Goal: Task Accomplishment & Management: Use online tool/utility

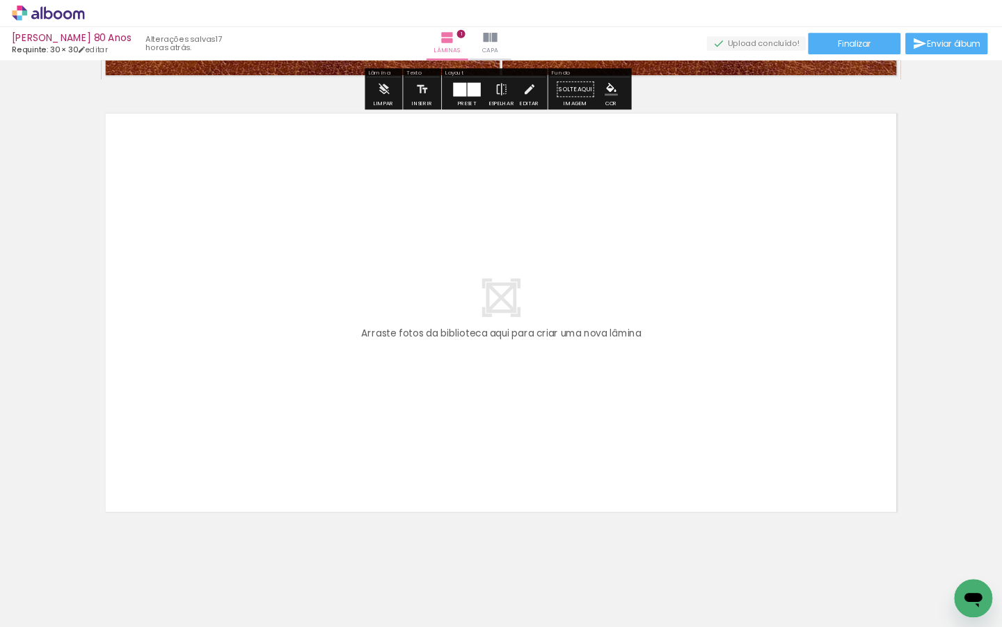
scroll to position [498, 0]
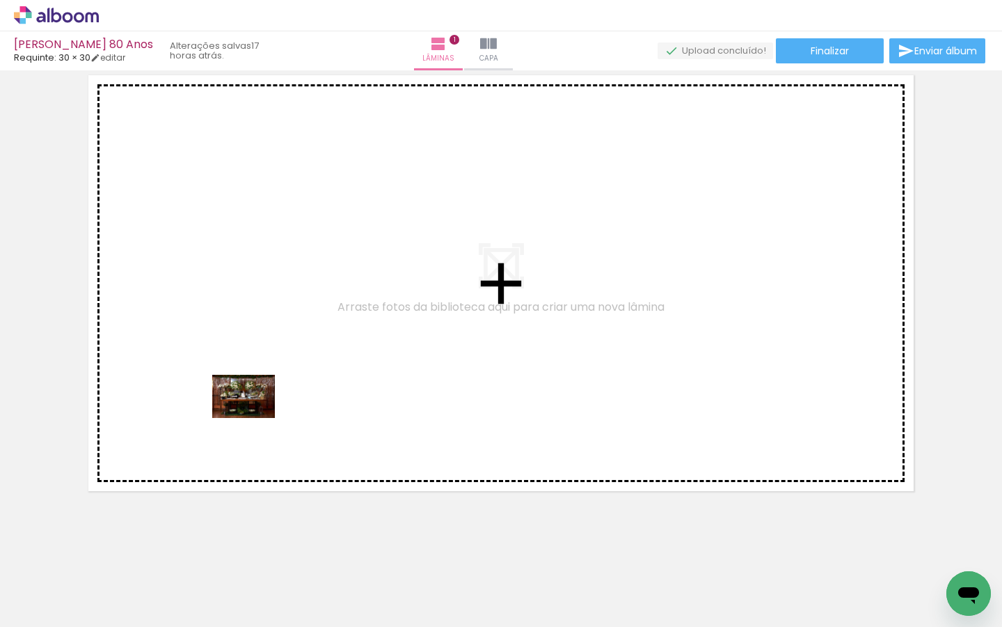
drag, startPoint x: 131, startPoint y: 581, endPoint x: 254, endPoint y: 416, distance: 205.4
click at [254, 416] on quentale-workspace at bounding box center [501, 313] width 1002 height 627
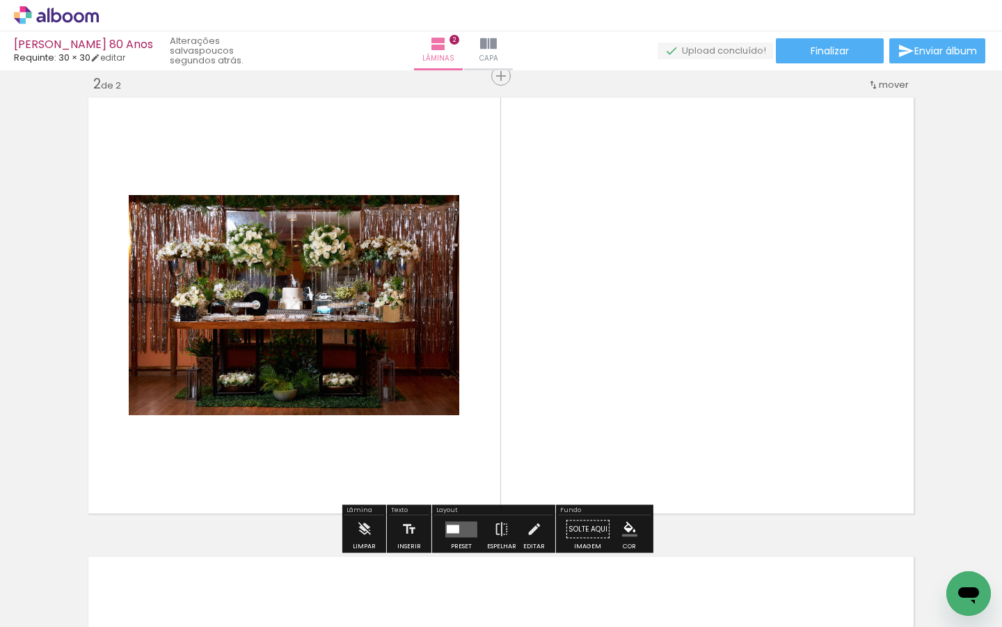
scroll to position [0, 4184]
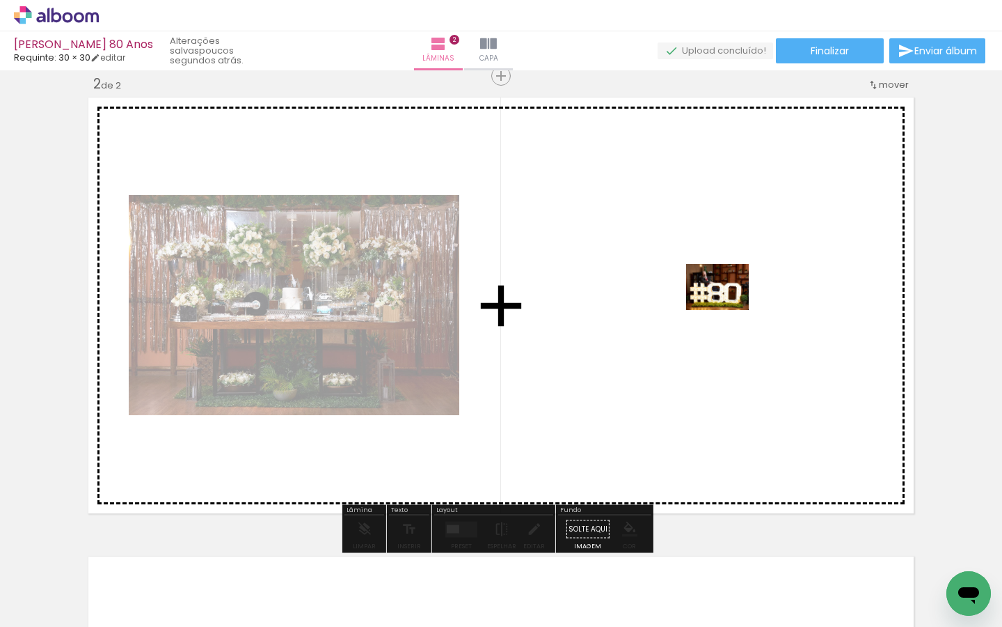
drag, startPoint x: 874, startPoint y: 590, endPoint x: 728, endPoint y: 306, distance: 320.1
click at [728, 306] on quentale-workspace at bounding box center [501, 313] width 1002 height 627
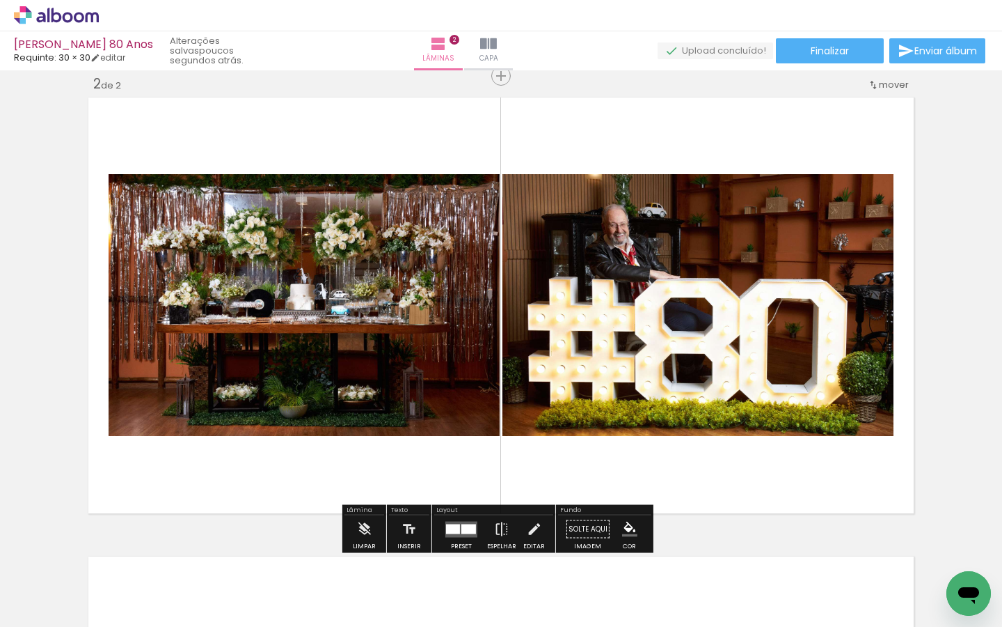
click at [456, 524] on div at bounding box center [453, 529] width 14 height 10
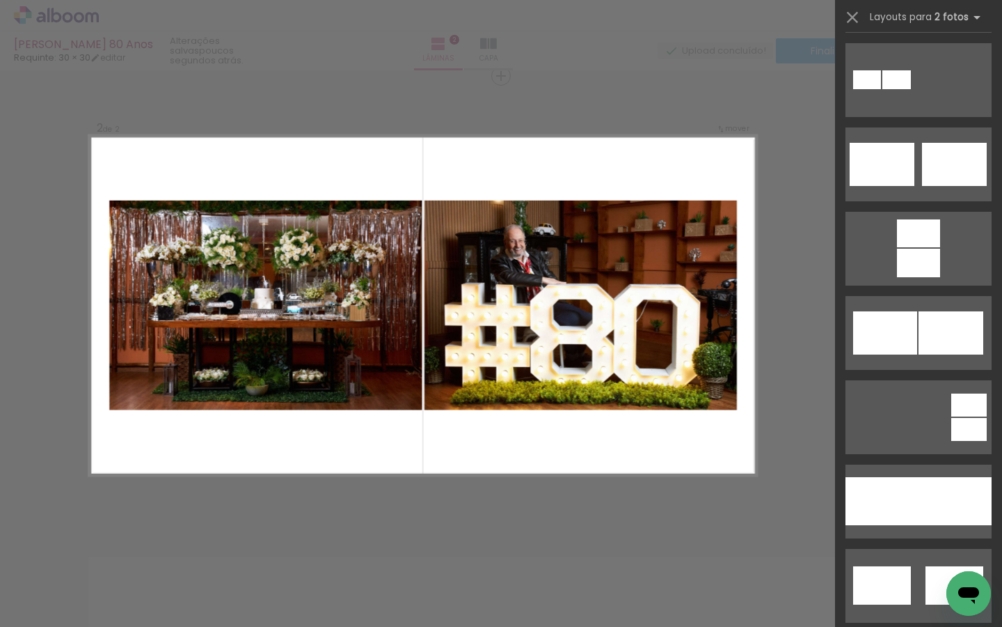
scroll to position [0, 0]
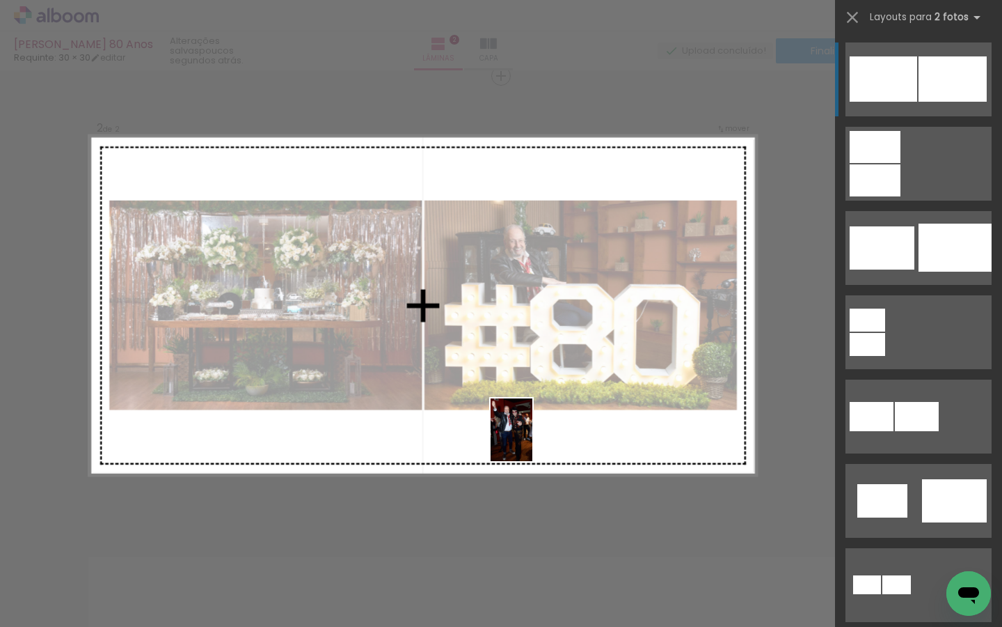
drag, startPoint x: 632, startPoint y: 568, endPoint x: 533, endPoint y: 440, distance: 162.2
click at [533, 440] on quentale-workspace at bounding box center [501, 313] width 1002 height 627
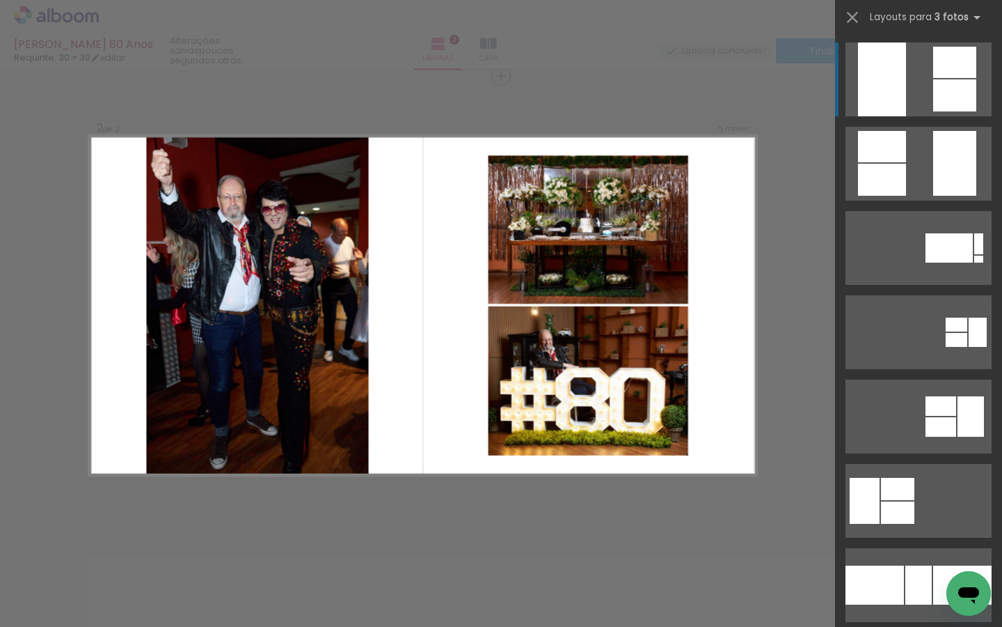
click at [540, 253] on quentale-photo at bounding box center [589, 229] width 200 height 149
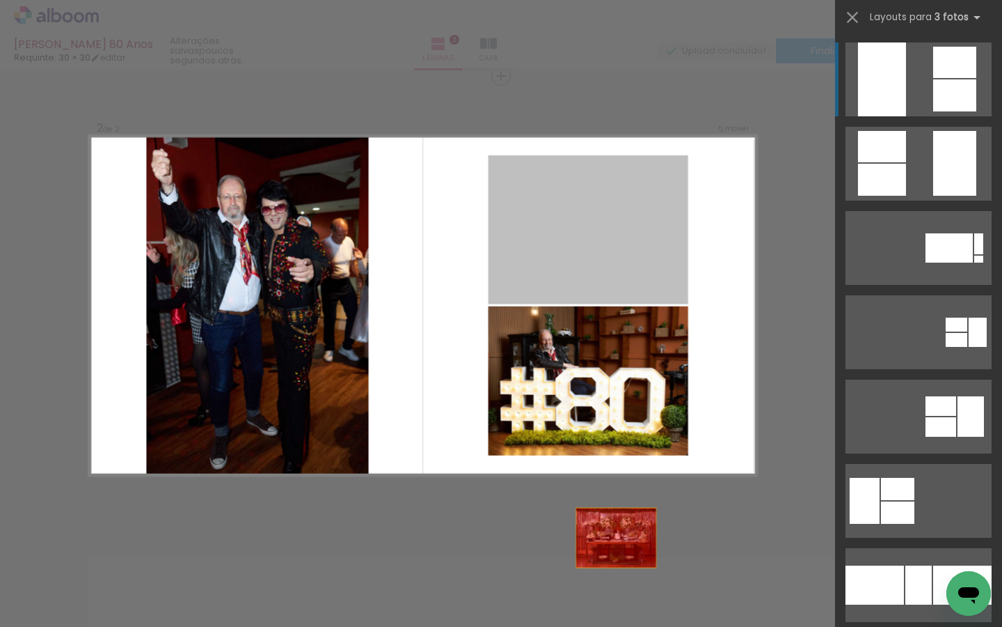
drag, startPoint x: 540, startPoint y: 253, endPoint x: 618, endPoint y: 614, distance: 369.1
click at [618, 614] on quentale-workspace at bounding box center [501, 313] width 1002 height 627
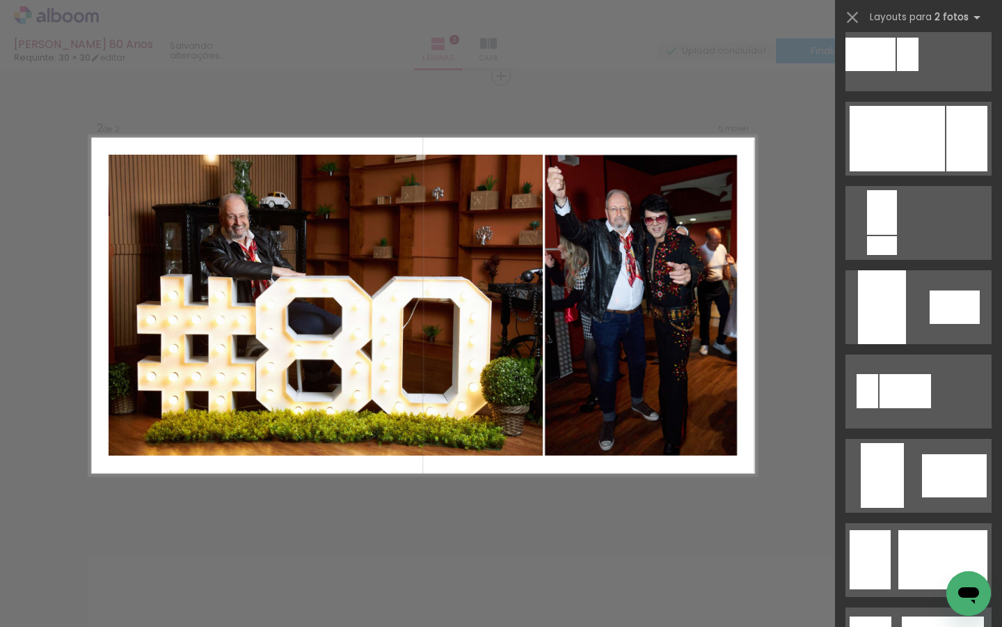
scroll to position [661, 0]
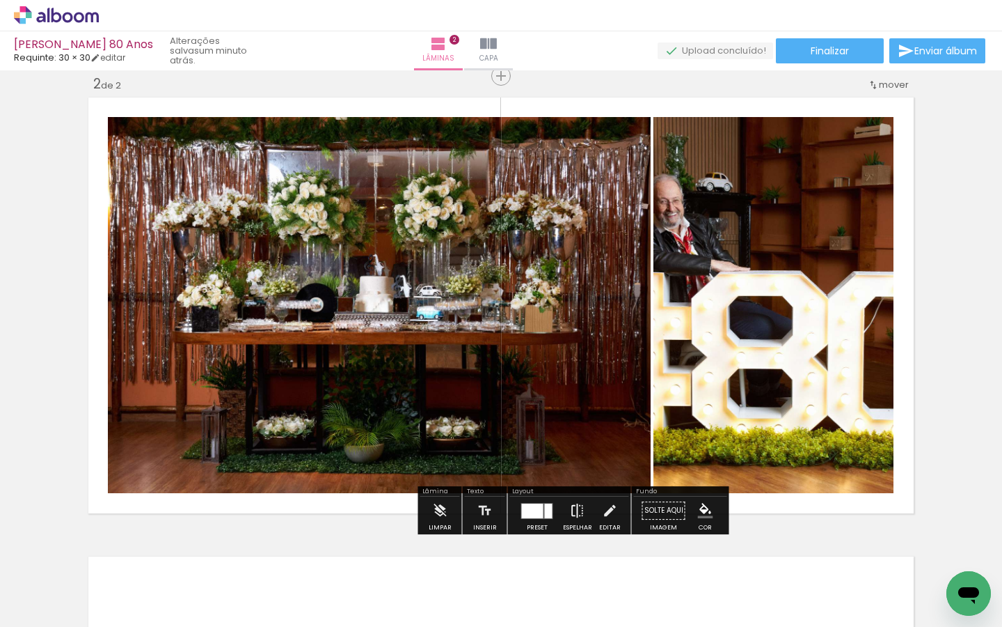
click at [571, 505] on iron-icon at bounding box center [577, 510] width 15 height 28
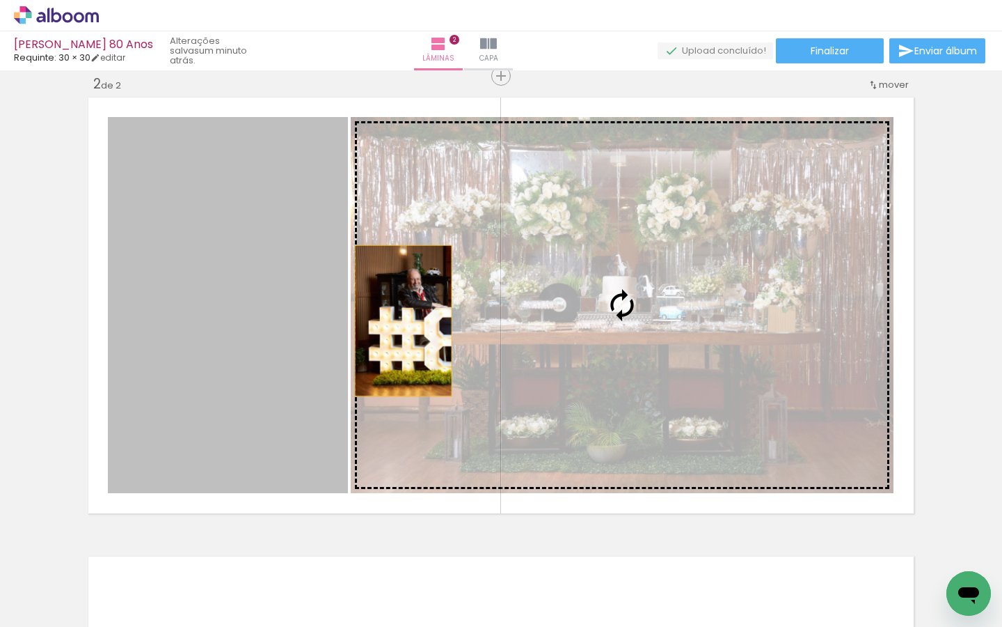
drag, startPoint x: 189, startPoint y: 334, endPoint x: 398, endPoint y: 320, distance: 209.3
click at [0, 0] on slot at bounding box center [0, 0] width 0 height 0
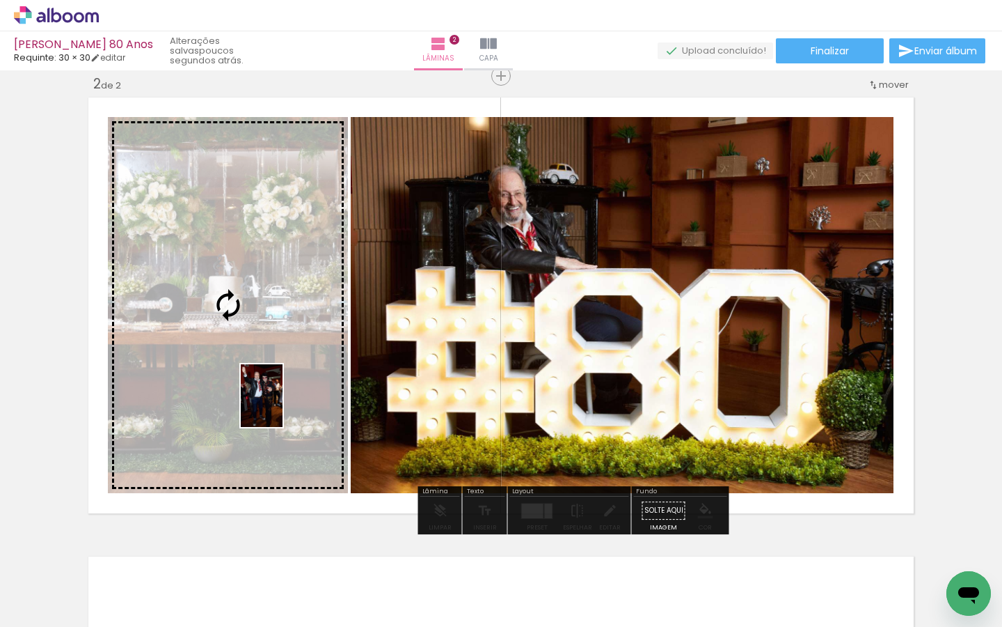
drag, startPoint x: 650, startPoint y: 578, endPoint x: 283, endPoint y: 406, distance: 405.5
click at [283, 406] on quentale-workspace at bounding box center [501, 313] width 1002 height 627
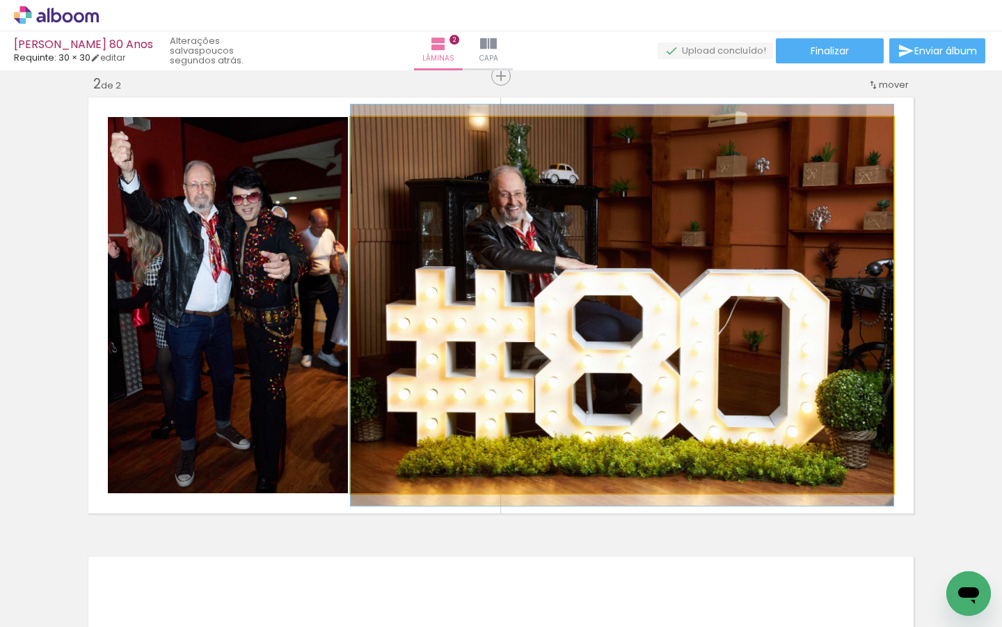
click at [581, 421] on quentale-photo at bounding box center [622, 305] width 543 height 376
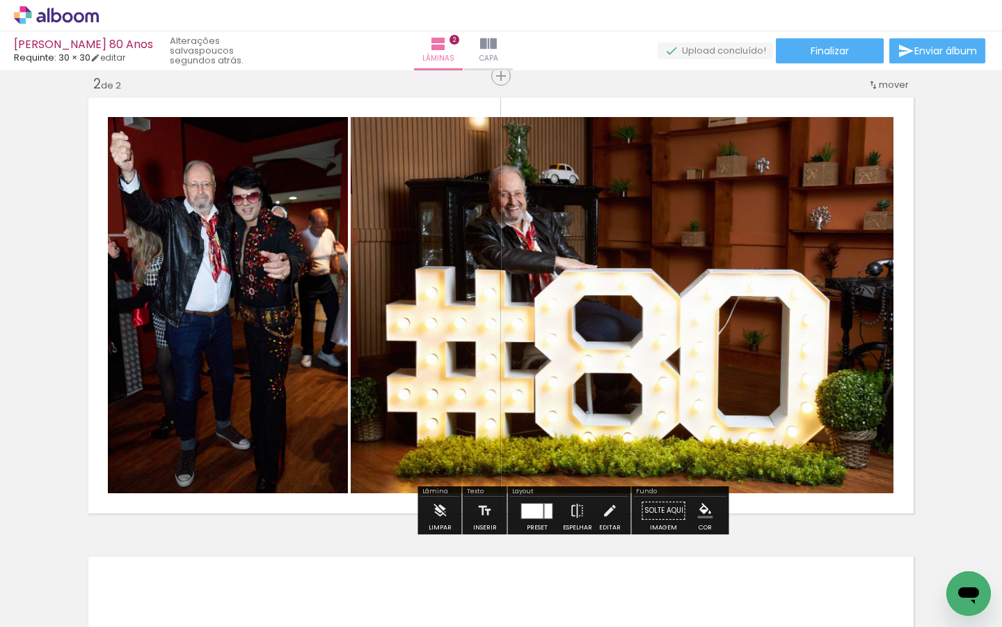
click at [581, 421] on quentale-photo at bounding box center [622, 305] width 543 height 376
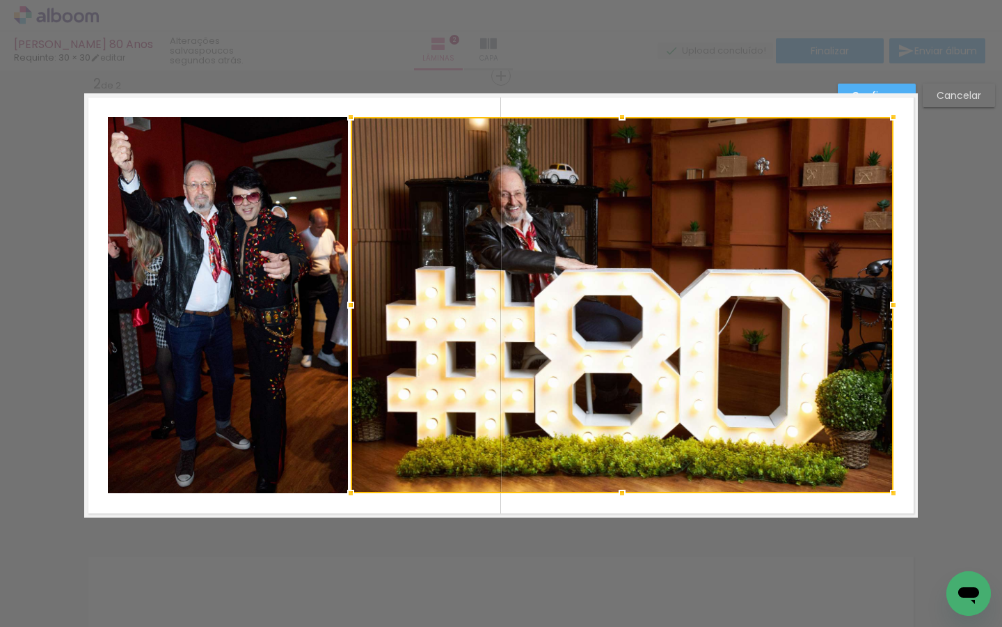
click at [0, 0] on slot "Cancelar" at bounding box center [0, 0] width 0 height 0
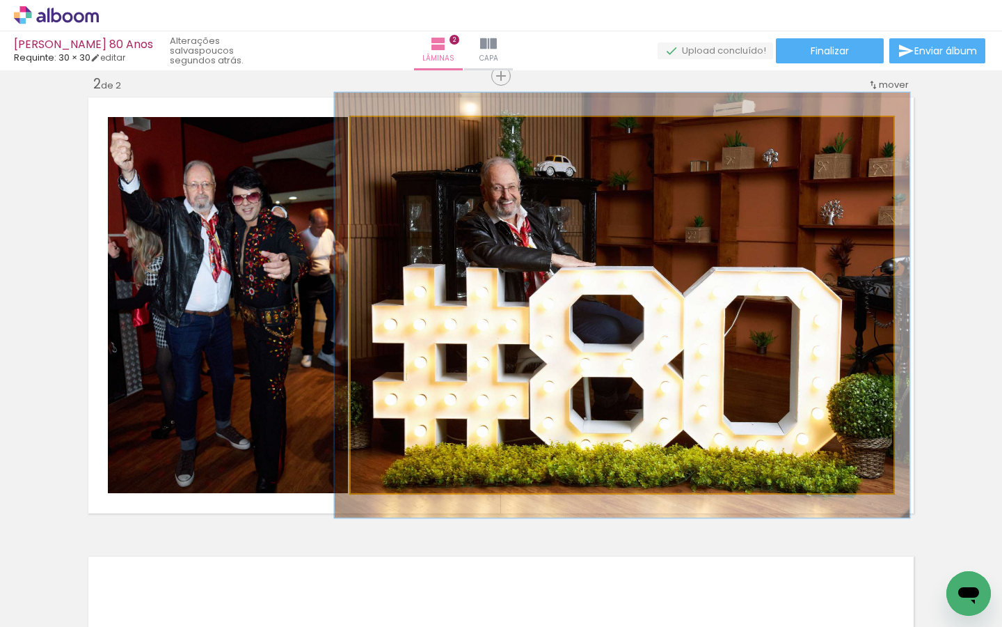
click at [384, 135] on div at bounding box center [386, 131] width 22 height 22
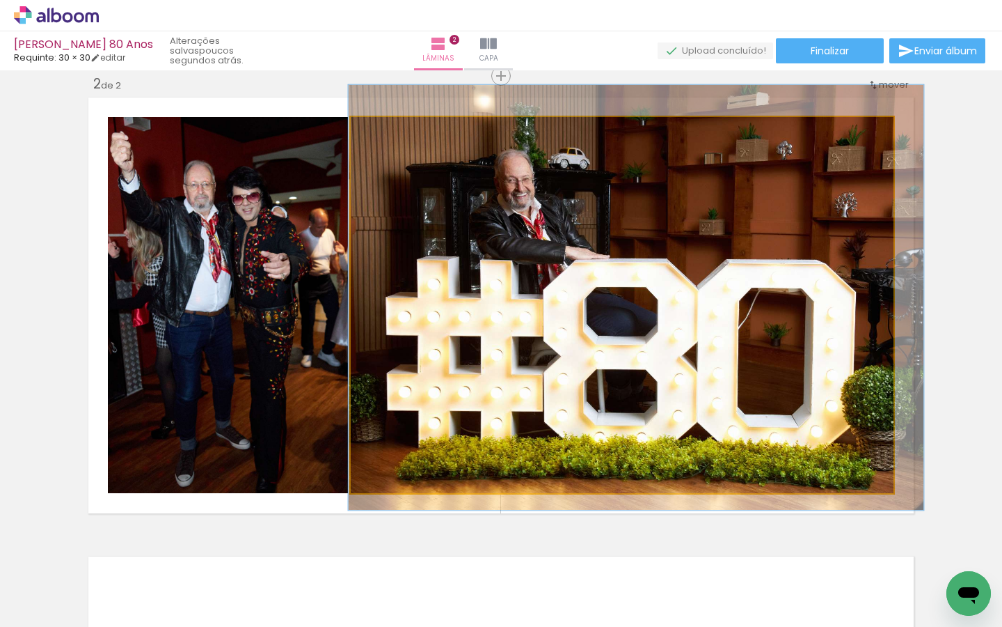
drag, startPoint x: 438, startPoint y: 260, endPoint x: 452, endPoint y: 252, distance: 15.9
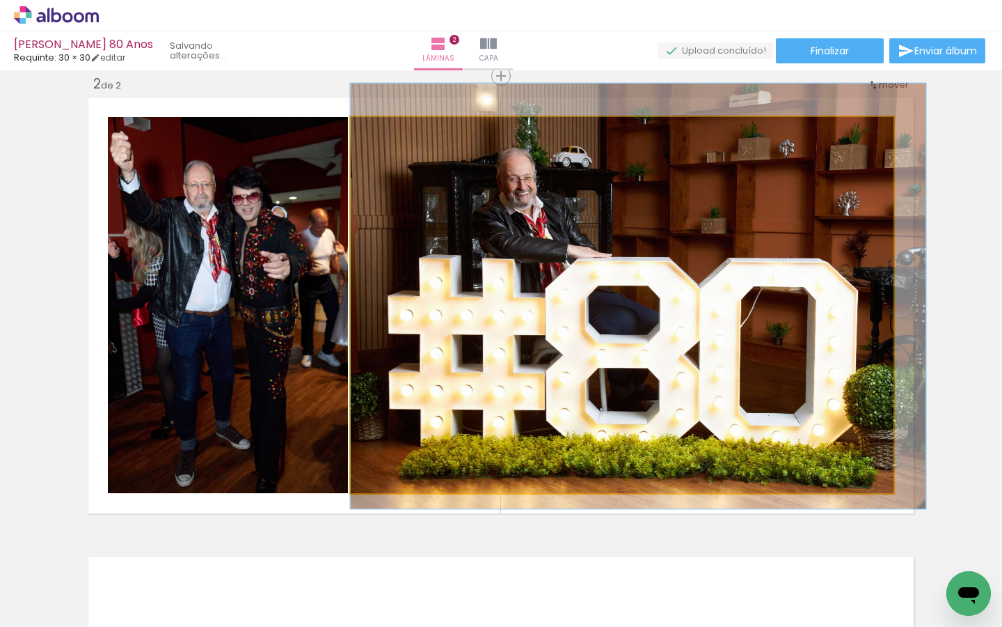
drag, startPoint x: 416, startPoint y: 174, endPoint x: 425, endPoint y: 173, distance: 8.5
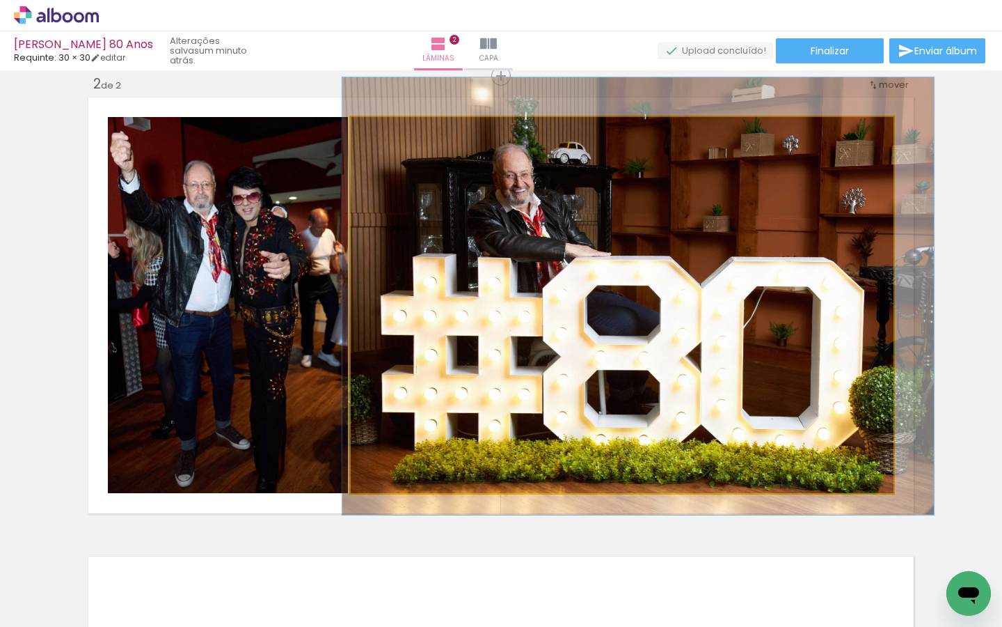
type paper-slider "109"
click at [382, 130] on div at bounding box center [388, 131] width 13 height 13
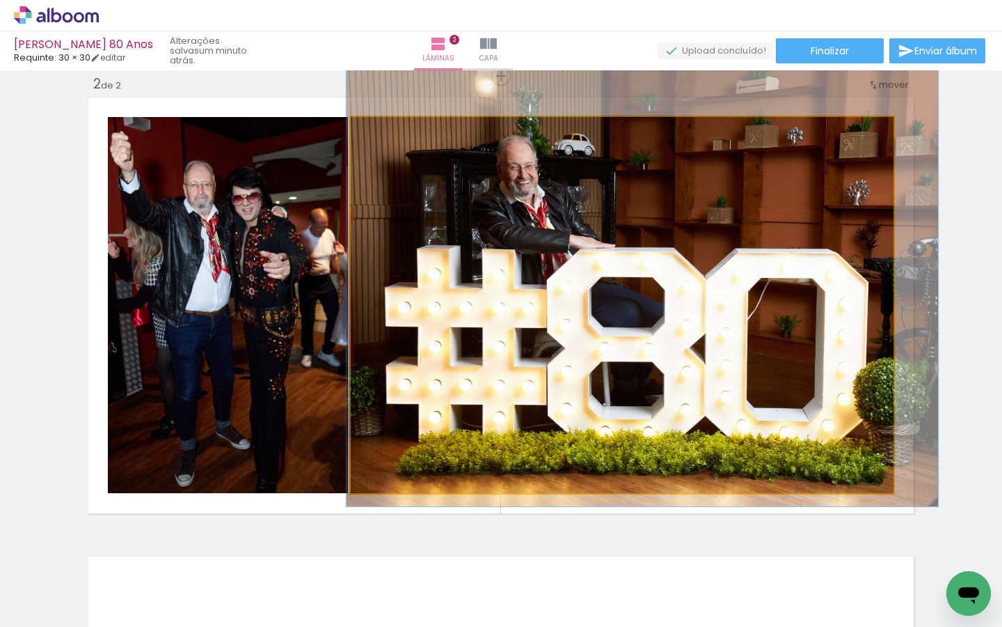
drag, startPoint x: 390, startPoint y: 257, endPoint x: 394, endPoint y: 249, distance: 9.3
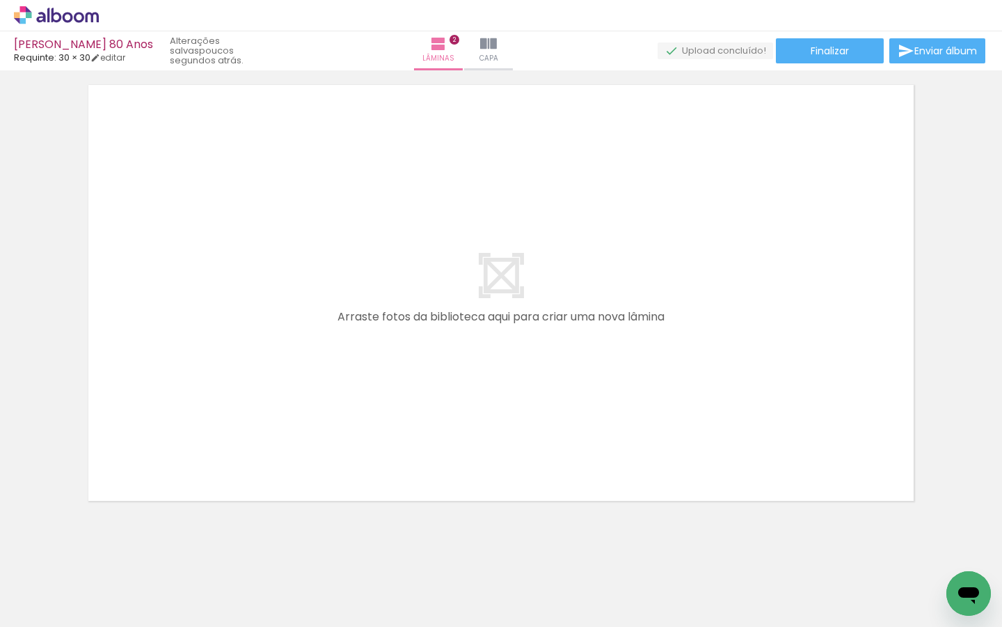
scroll to position [0, 0]
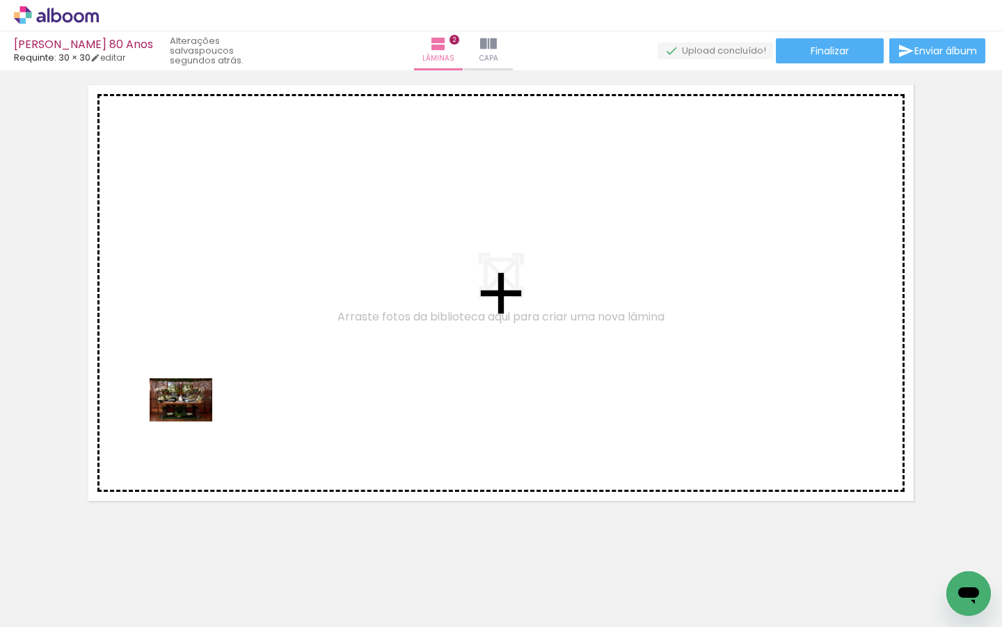
drag, startPoint x: 145, startPoint y: 581, endPoint x: 191, endPoint y: 420, distance: 168.1
click at [191, 420] on quentale-workspace at bounding box center [501, 313] width 1002 height 627
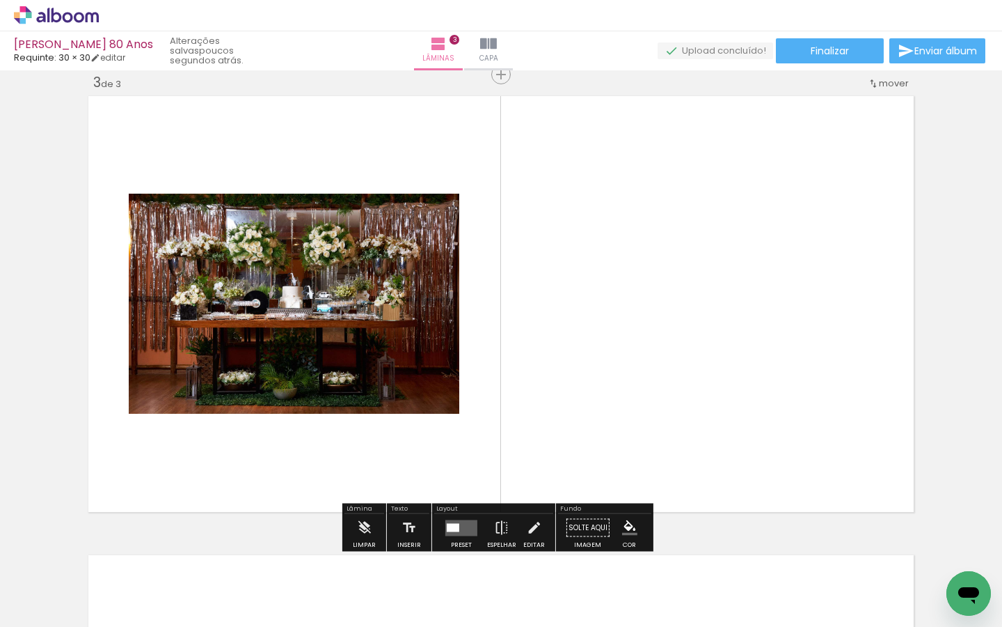
scroll to position [935, 0]
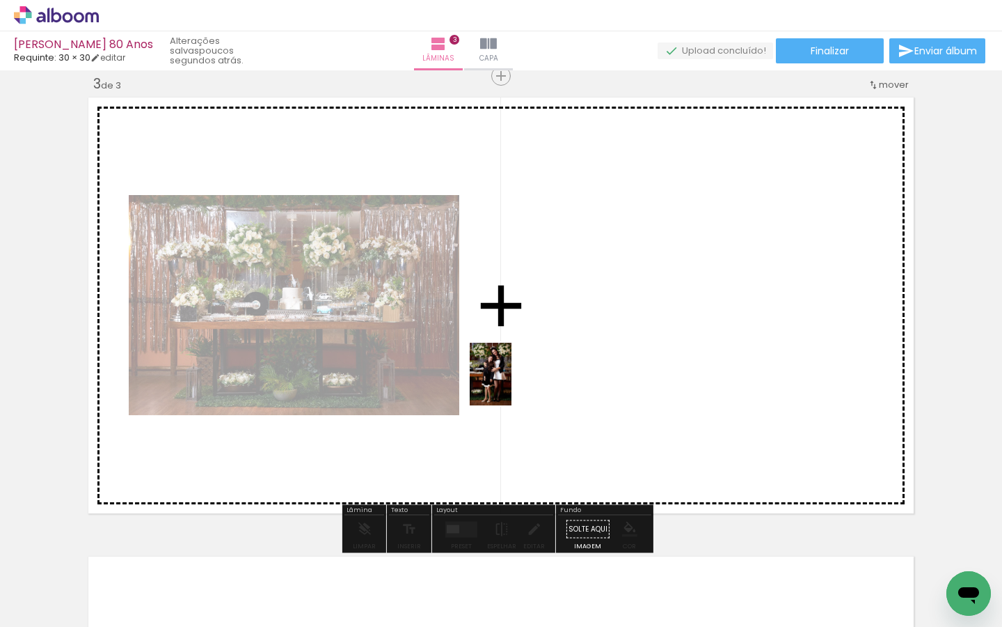
drag, startPoint x: 219, startPoint y: 574, endPoint x: 512, endPoint y: 384, distance: 349.3
click at [512, 384] on quentale-workspace at bounding box center [501, 313] width 1002 height 627
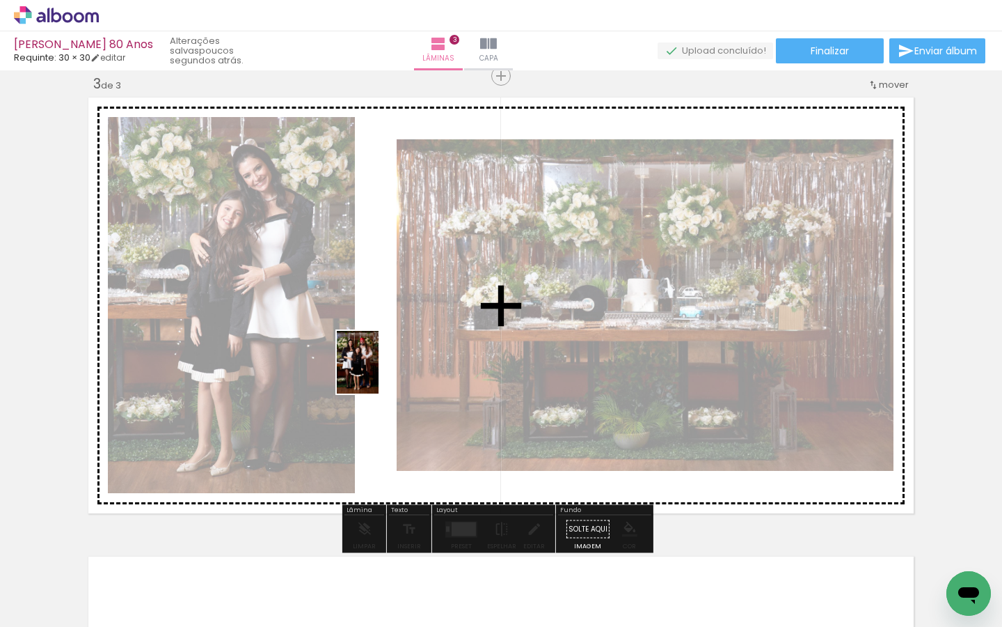
drag, startPoint x: 301, startPoint y: 576, endPoint x: 379, endPoint y: 372, distance: 218.1
click at [379, 372] on quentale-workspace at bounding box center [501, 313] width 1002 height 627
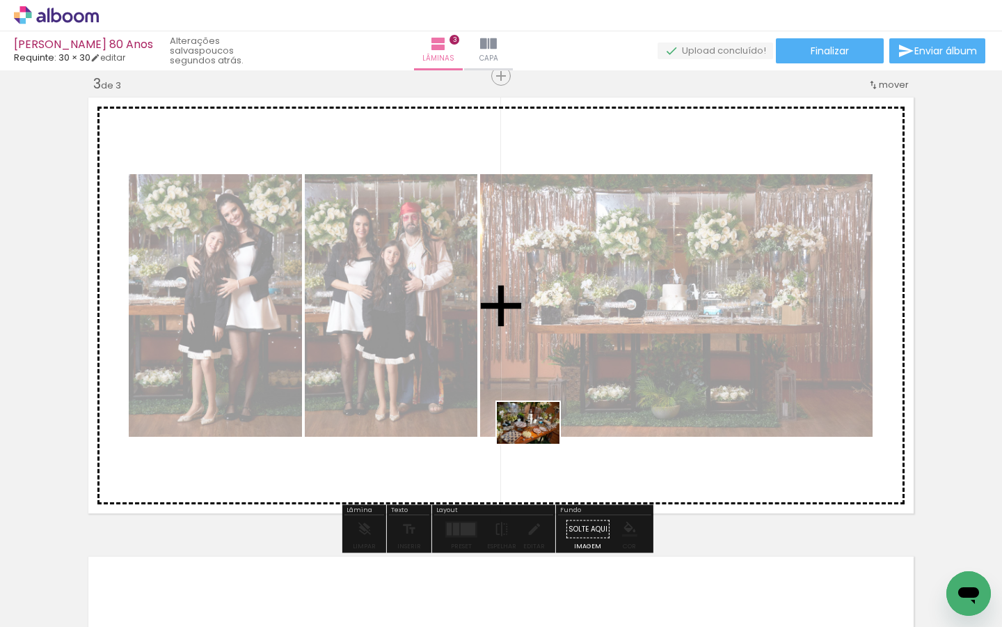
drag, startPoint x: 455, startPoint y: 580, endPoint x: 539, endPoint y: 443, distance: 160.0
click at [539, 443] on quentale-workspace at bounding box center [501, 313] width 1002 height 627
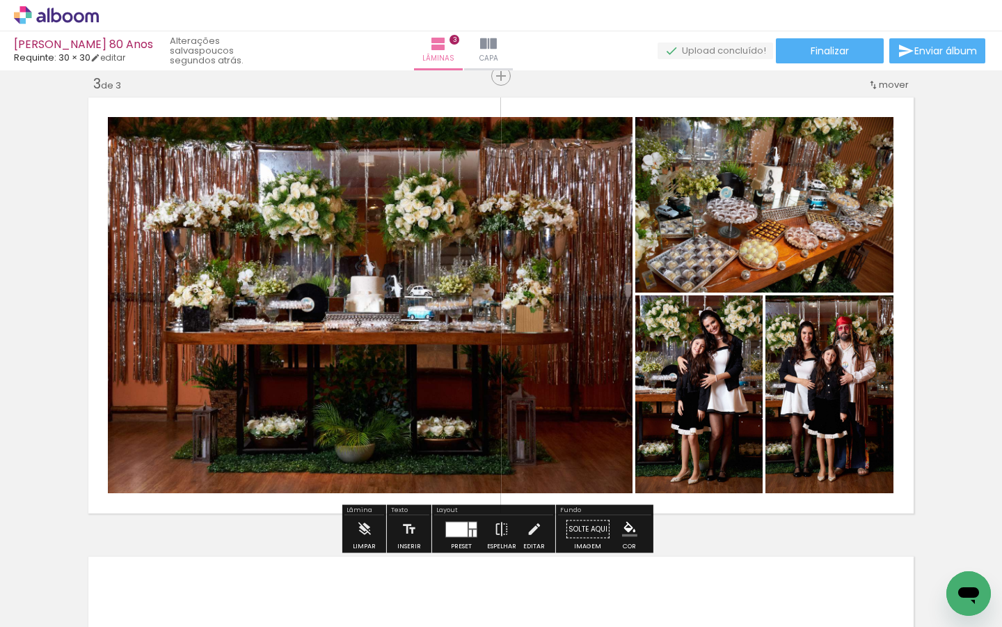
click at [456, 528] on div at bounding box center [457, 528] width 22 height 15
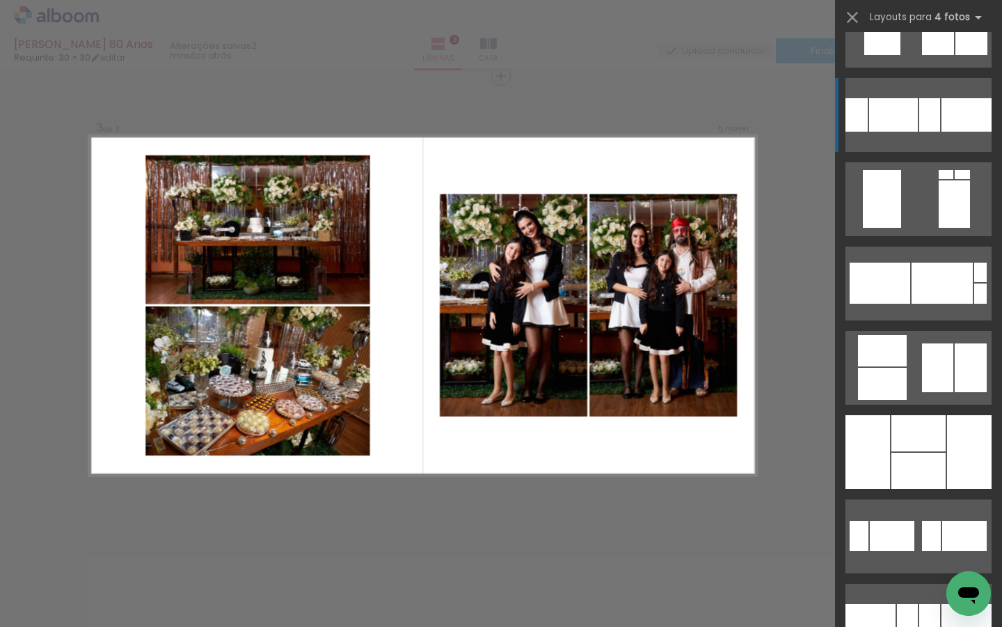
scroll to position [2086, 0]
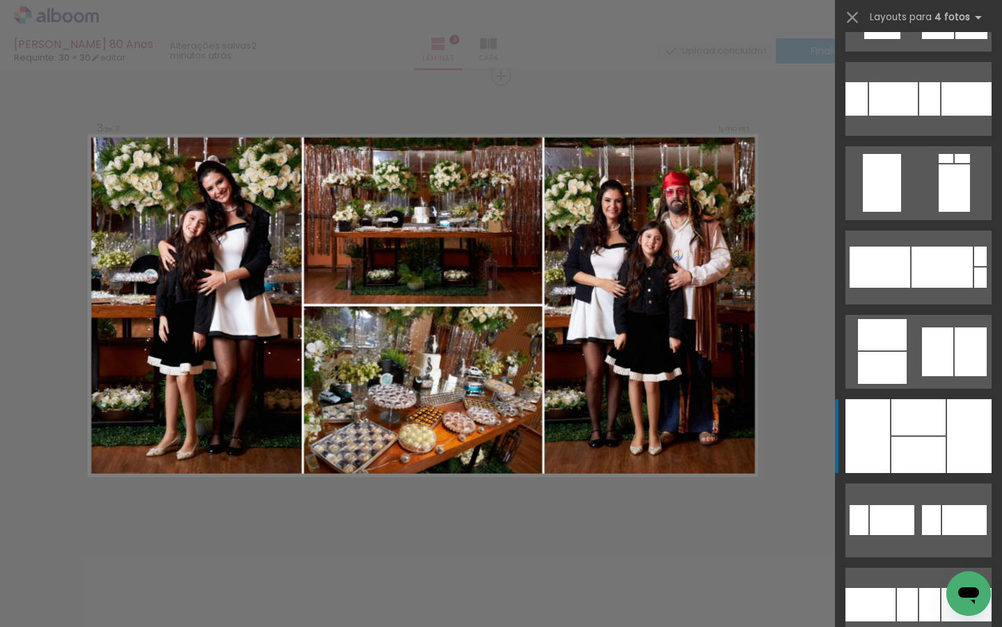
click at [922, 423] on div at bounding box center [919, 417] width 54 height 36
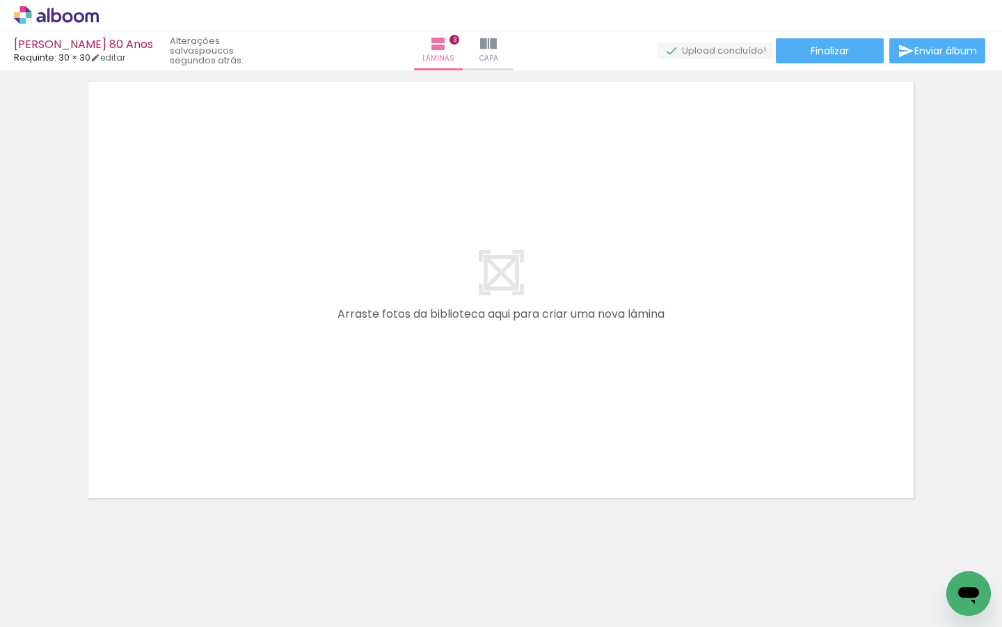
scroll to position [1414, 0]
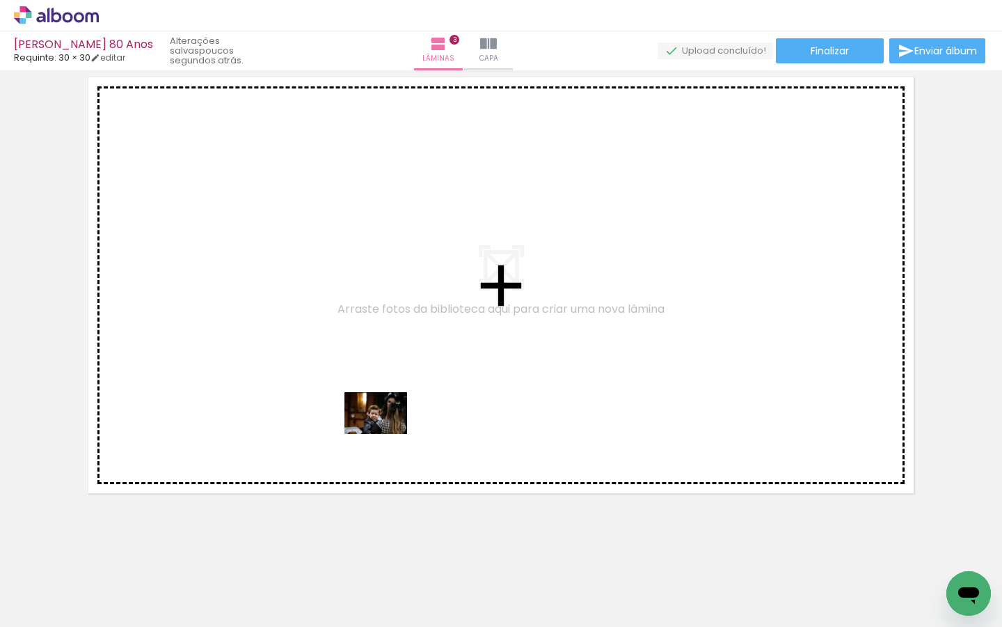
drag, startPoint x: 372, startPoint y: 591, endPoint x: 386, endPoint y: 434, distance: 158.0
click at [386, 434] on quentale-workspace at bounding box center [501, 313] width 1002 height 627
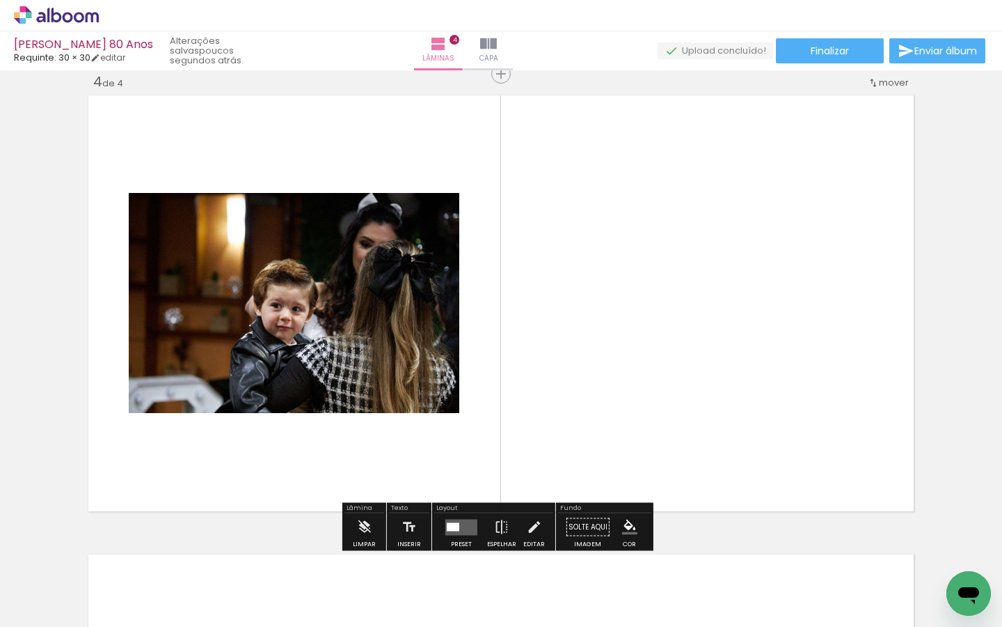
scroll to position [1394, 0]
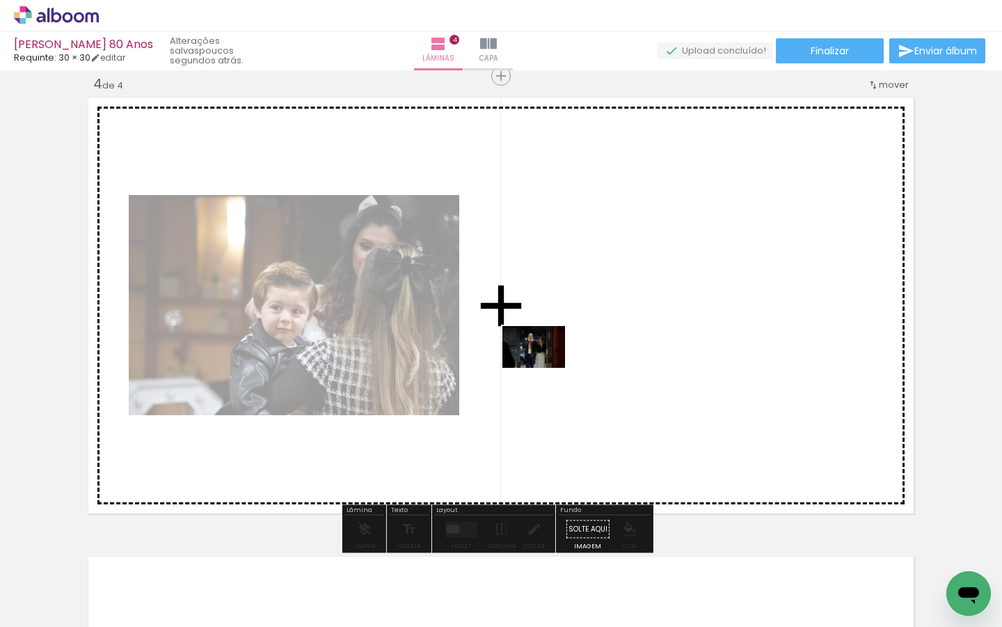
drag, startPoint x: 544, startPoint y: 582, endPoint x: 544, endPoint y: 368, distance: 214.4
click at [544, 368] on quentale-workspace at bounding box center [501, 313] width 1002 height 627
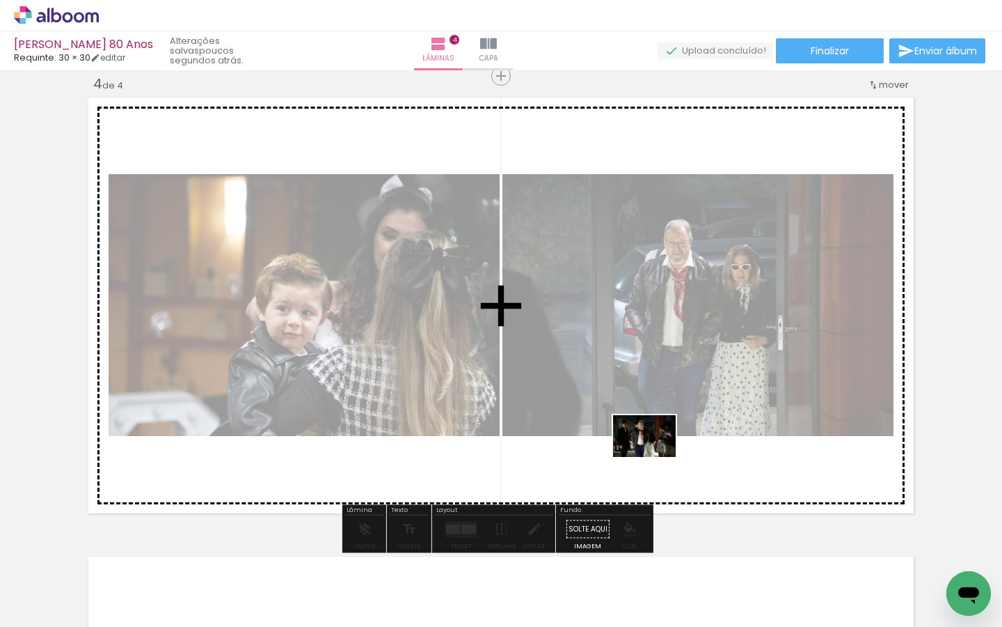
drag, startPoint x: 615, startPoint y: 588, endPoint x: 655, endPoint y: 457, distance: 137.0
click at [655, 457] on quentale-workspace at bounding box center [501, 313] width 1002 height 627
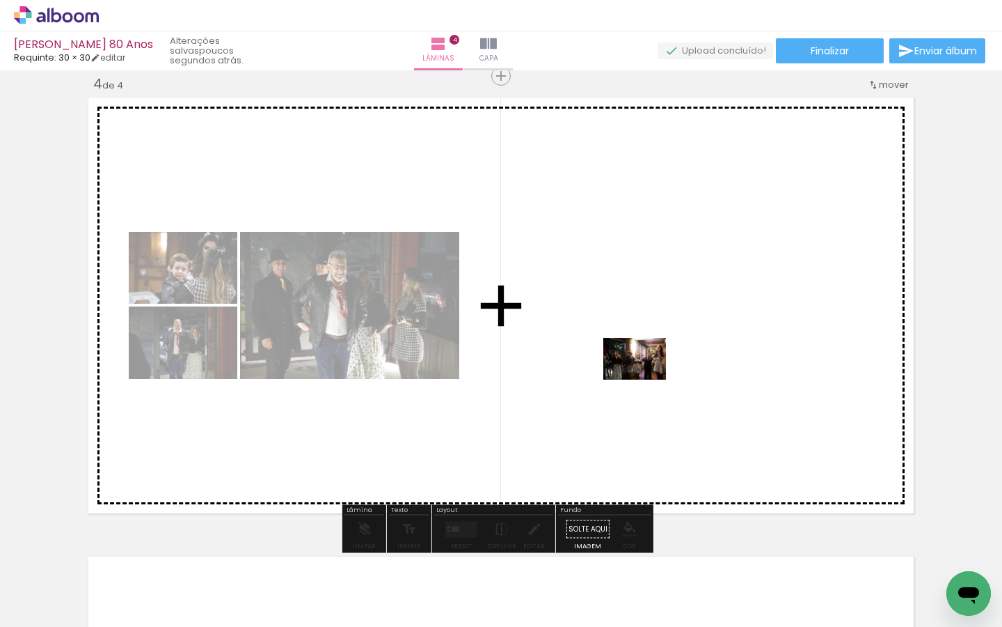
drag, startPoint x: 684, startPoint y: 587, endPoint x: 645, endPoint y: 379, distance: 211.1
click at [645, 379] on quentale-workspace at bounding box center [501, 313] width 1002 height 627
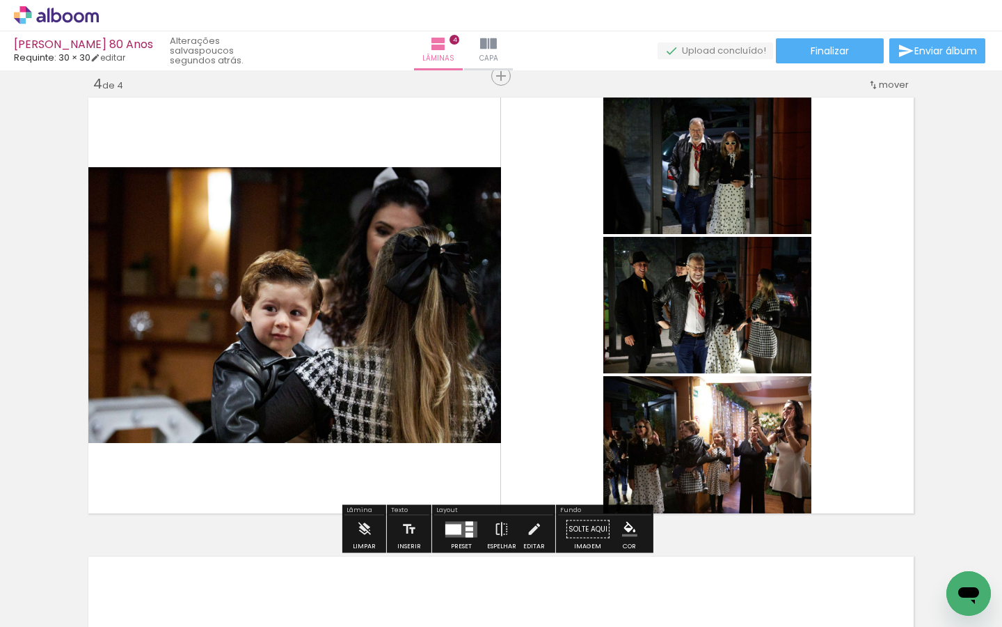
click at [456, 529] on div at bounding box center [454, 529] width 16 height 10
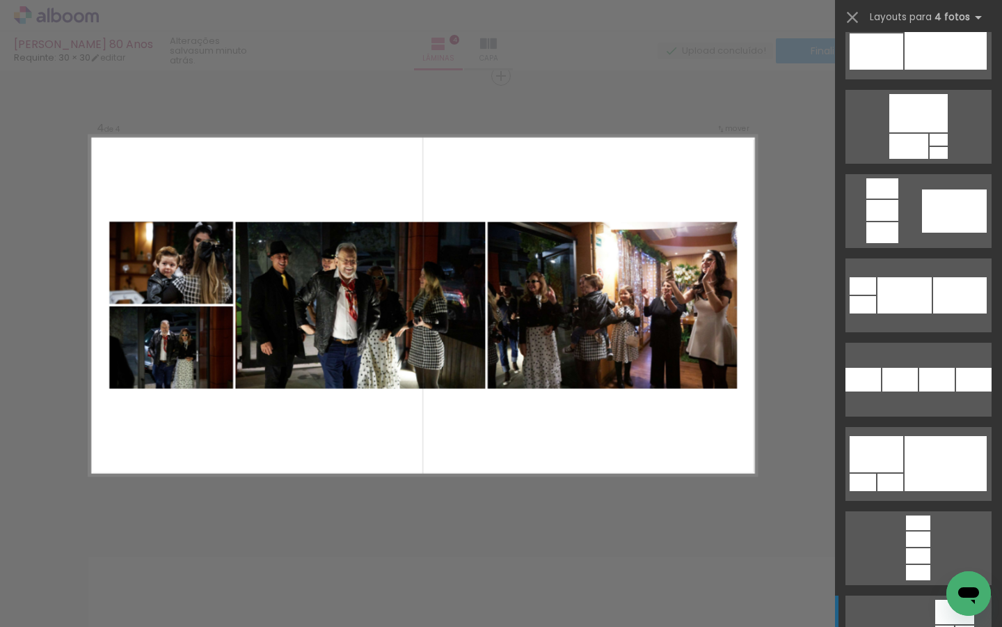
scroll to position [5682, 0]
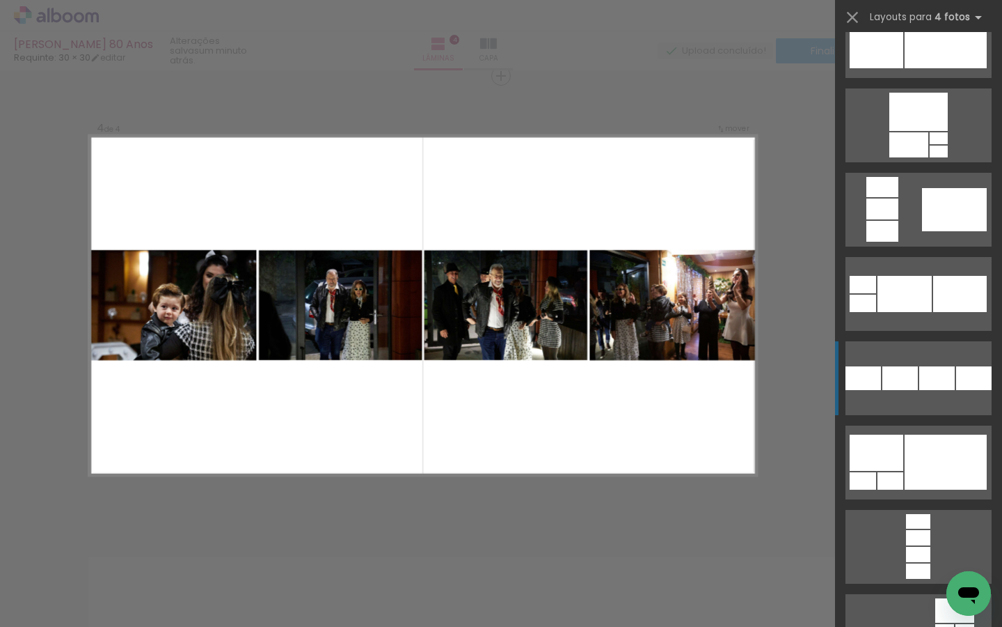
click at [929, 546] on div at bounding box center [918, 553] width 24 height 15
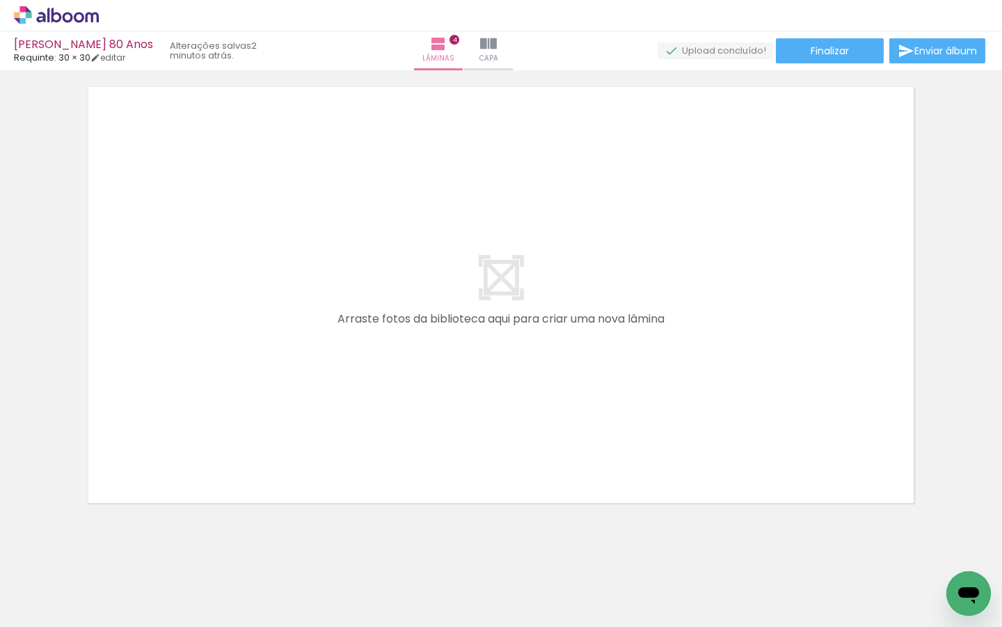
scroll to position [1870, 0]
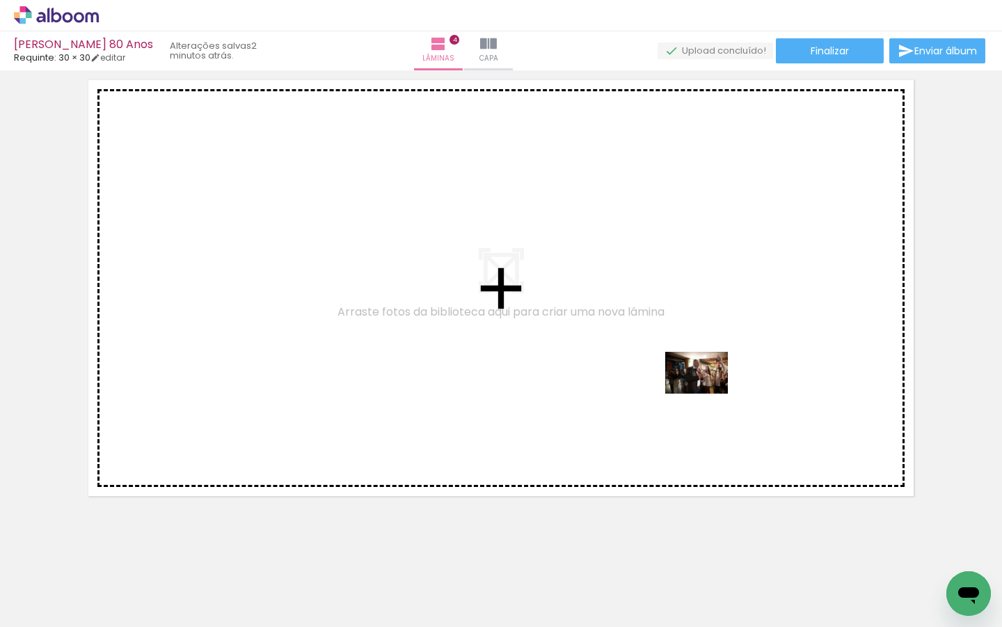
drag, startPoint x: 762, startPoint y: 582, endPoint x: 707, endPoint y: 393, distance: 196.3
click at [707, 393] on quentale-workspace at bounding box center [501, 313] width 1002 height 627
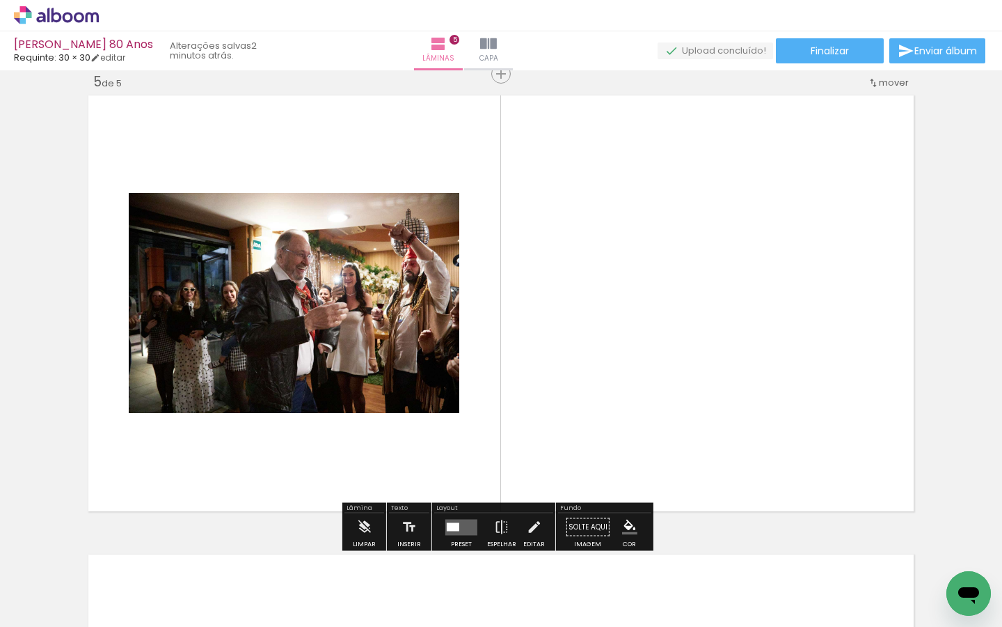
scroll to position [1852, 0]
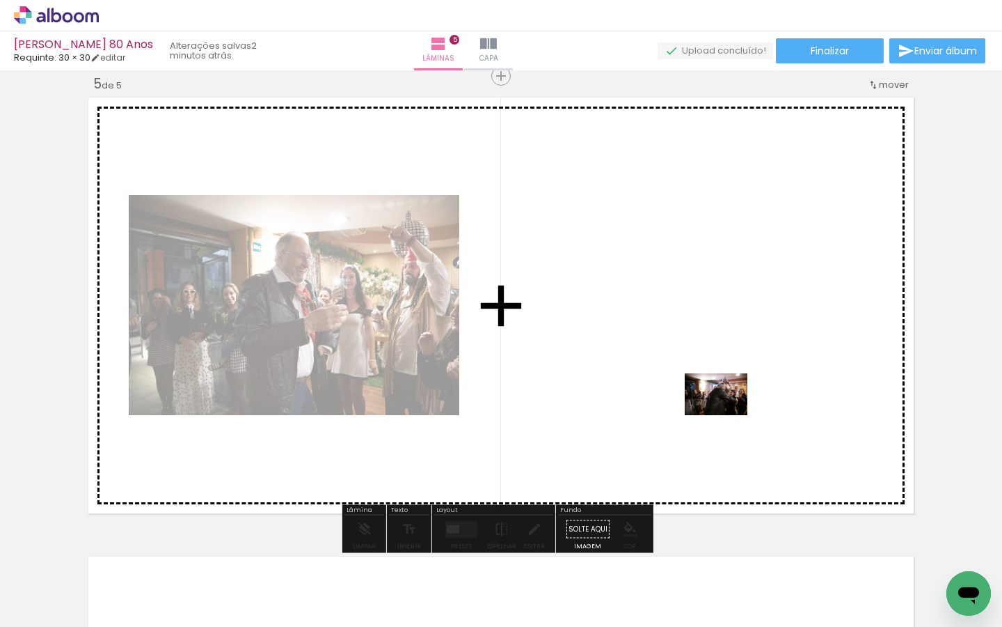
drag, startPoint x: 832, startPoint y: 576, endPoint x: 727, endPoint y: 415, distance: 192.1
click at [727, 415] on quentale-workspace at bounding box center [501, 313] width 1002 height 627
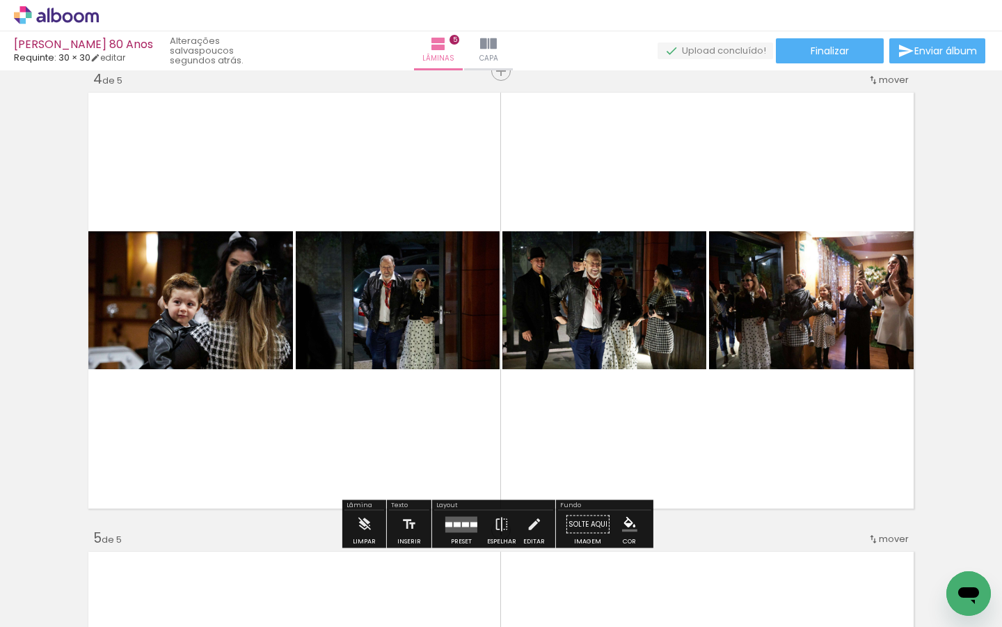
scroll to position [1406, 0]
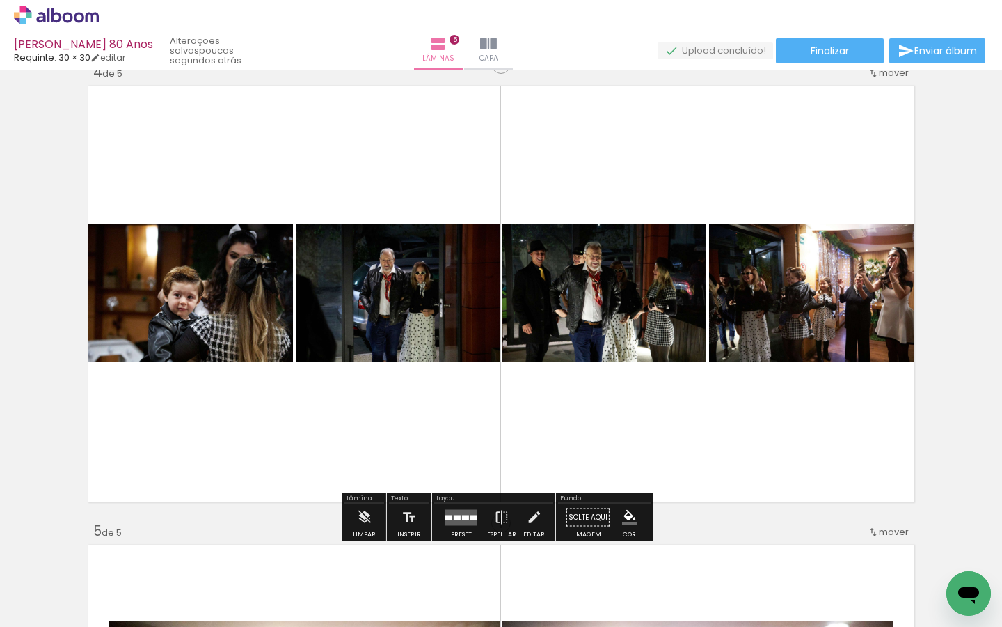
click at [727, 415] on quentale-layouter at bounding box center [501, 293] width 834 height 424
click at [454, 517] on div at bounding box center [457, 516] width 7 height 5
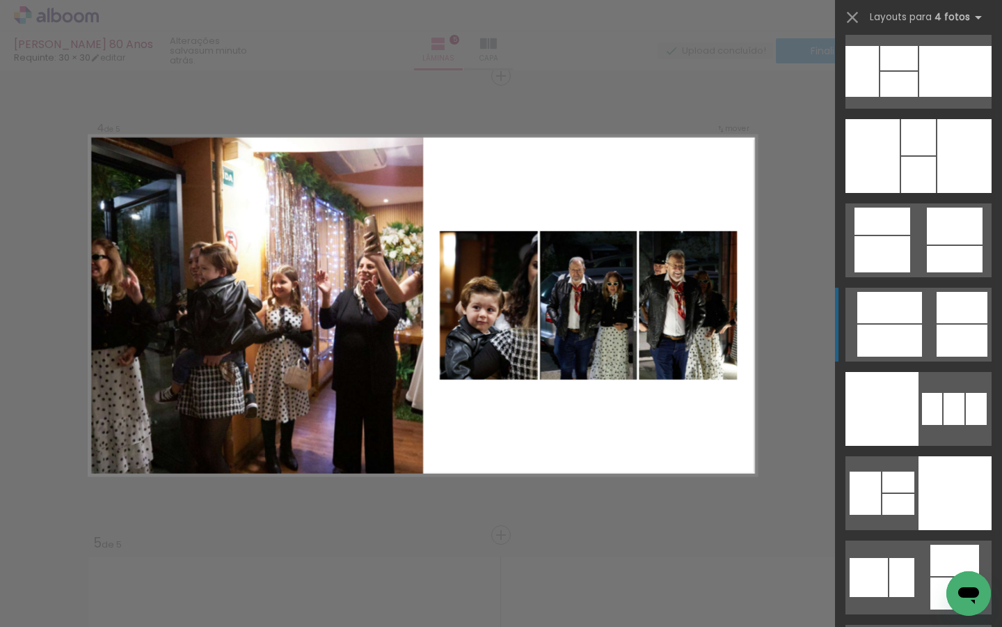
scroll to position [11802, 0]
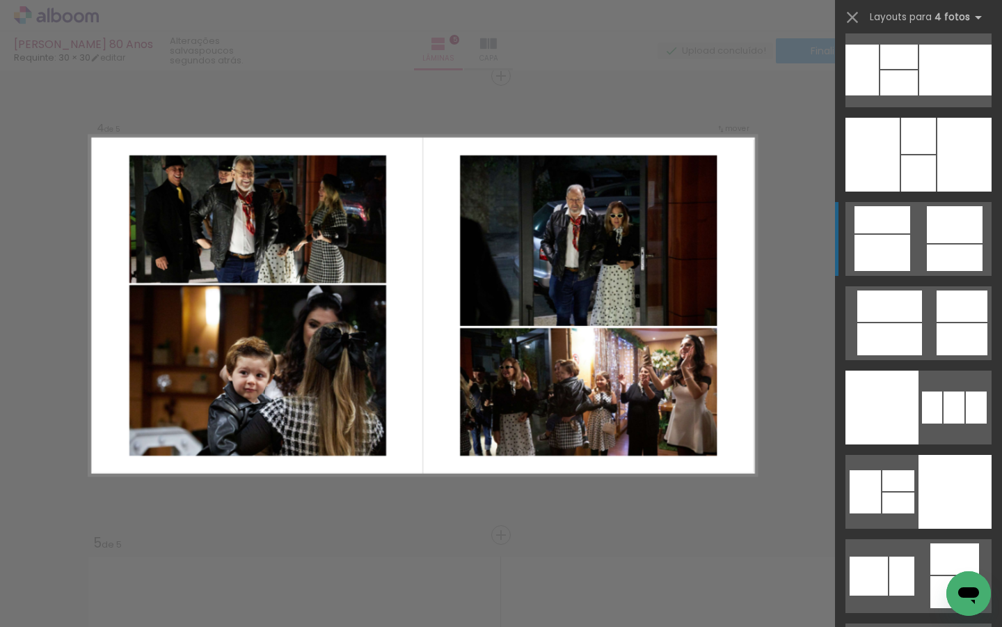
click at [929, 455] on div at bounding box center [955, 492] width 73 height 74
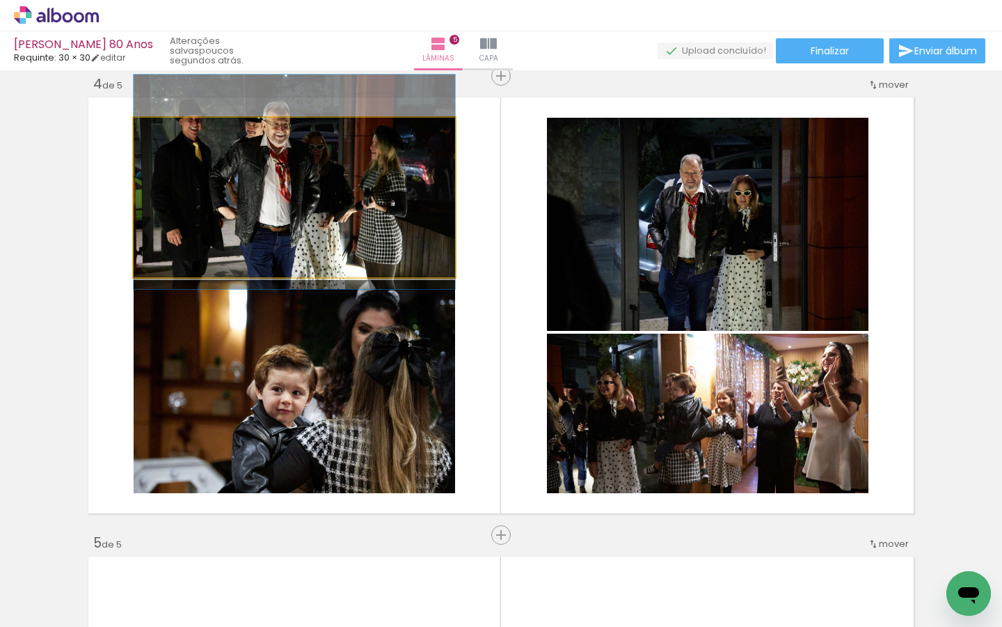
drag, startPoint x: 314, startPoint y: 214, endPoint x: 315, endPoint y: 198, distance: 15.3
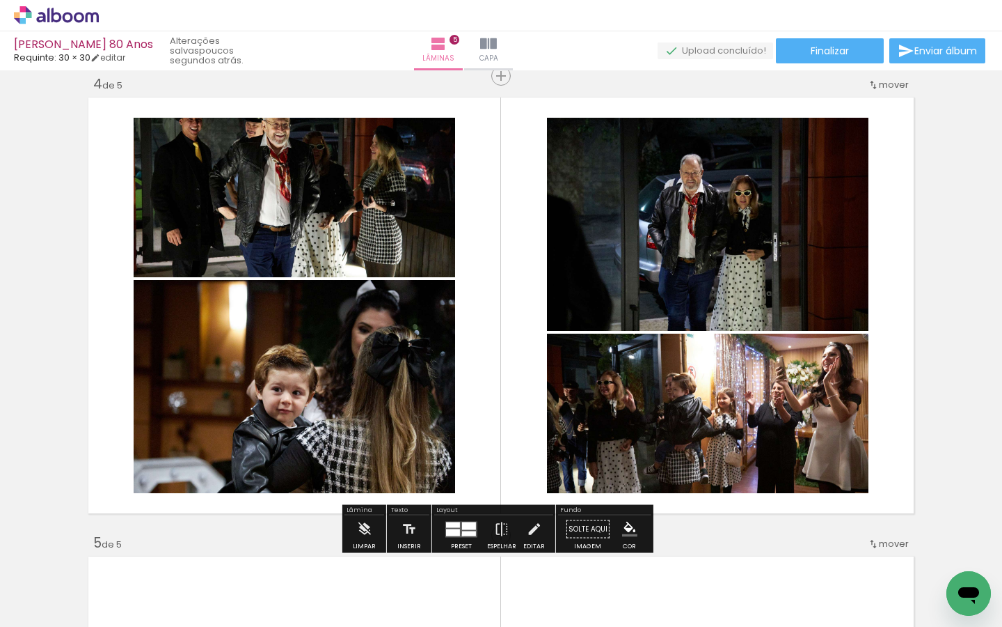
click at [462, 534] on div at bounding box center [469, 532] width 14 height 5
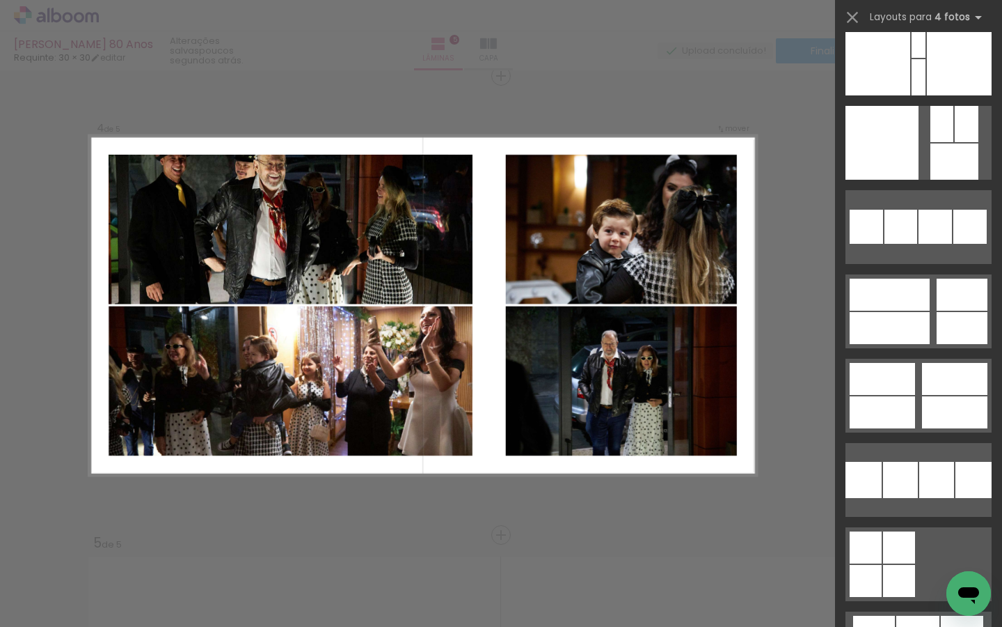
scroll to position [17464, 0]
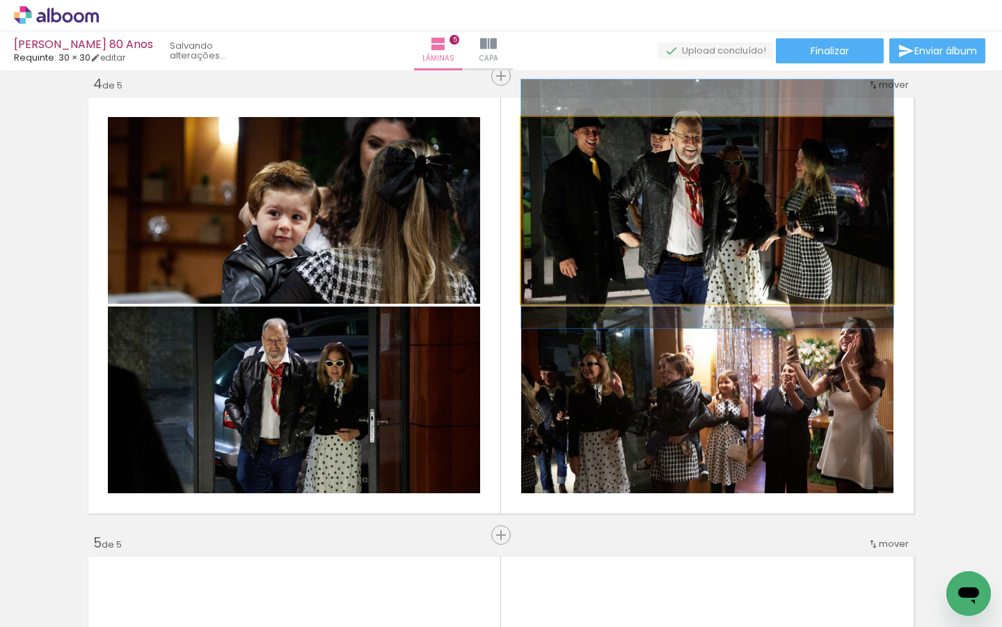
drag, startPoint x: 767, startPoint y: 260, endPoint x: 768, endPoint y: 271, distance: 11.2
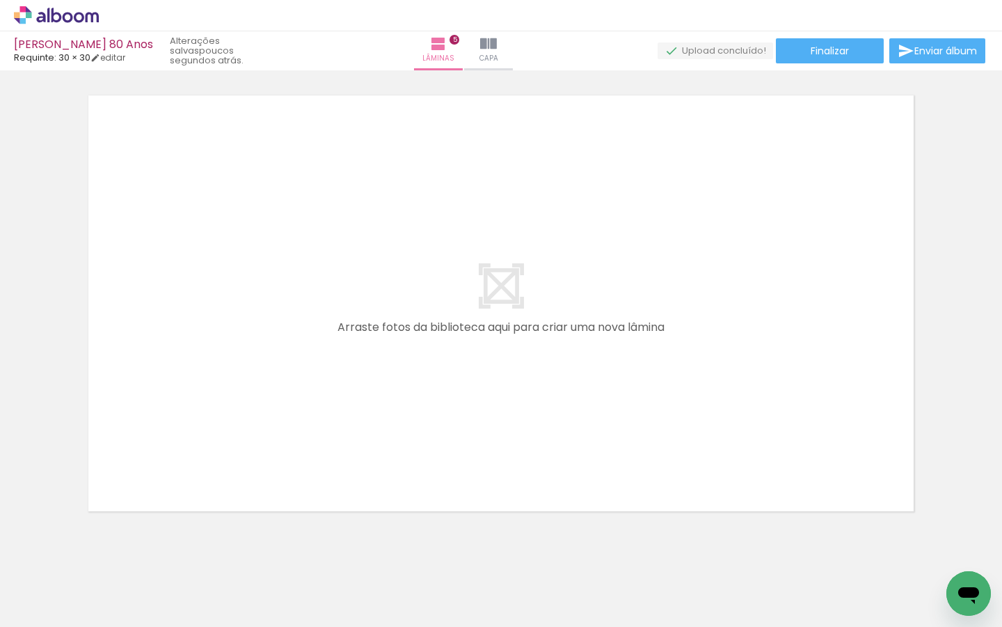
scroll to position [0, 624]
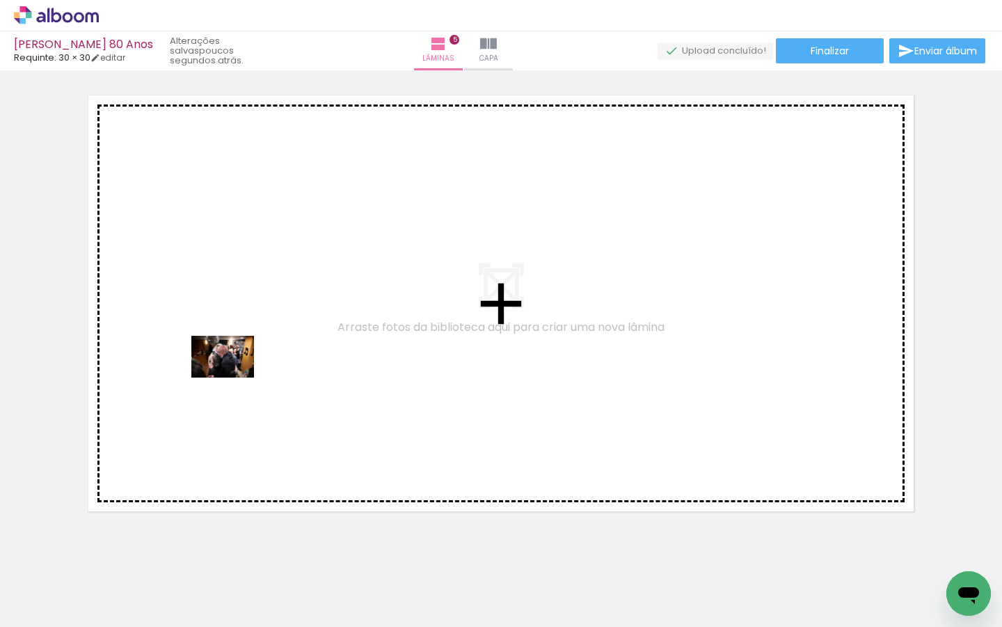
drag, startPoint x: 297, startPoint y: 585, endPoint x: 233, endPoint y: 377, distance: 217.1
click at [233, 377] on quentale-workspace at bounding box center [501, 313] width 1002 height 627
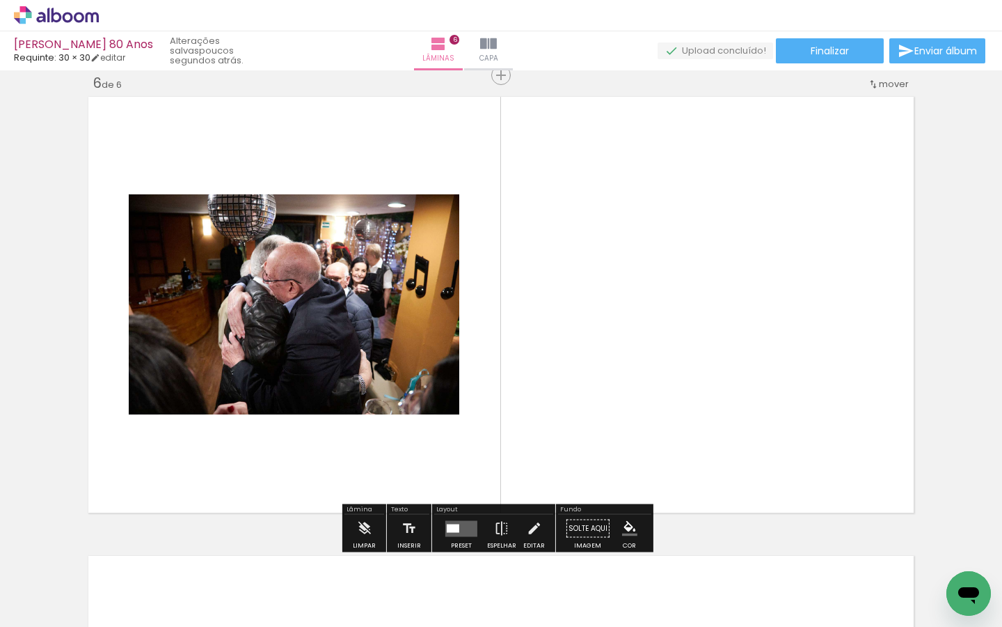
scroll to position [2311, 0]
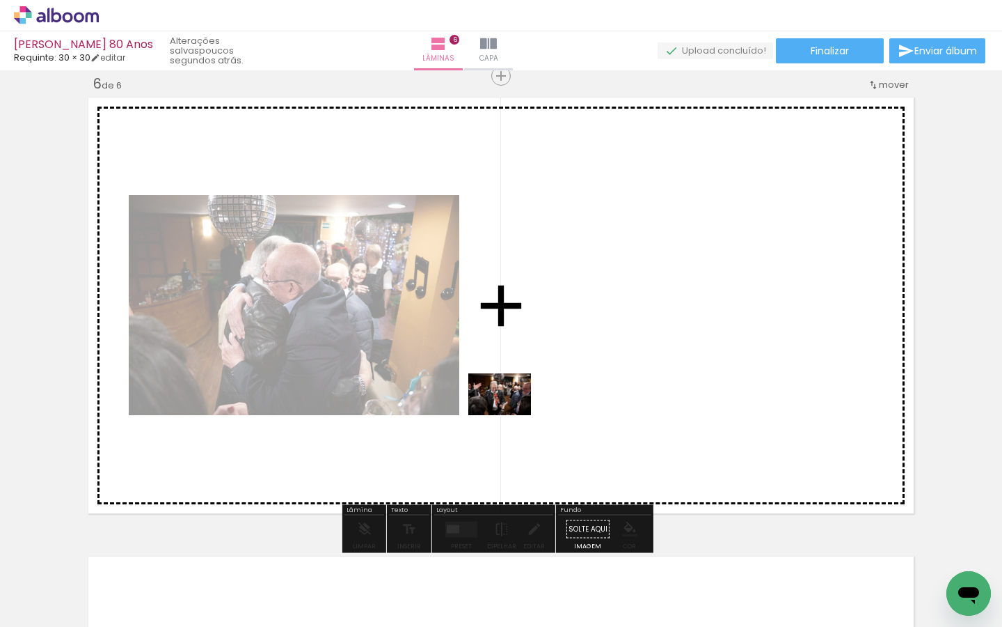
drag, startPoint x: 382, startPoint y: 583, endPoint x: 510, endPoint y: 415, distance: 211.1
click at [510, 415] on quentale-workspace at bounding box center [501, 313] width 1002 height 627
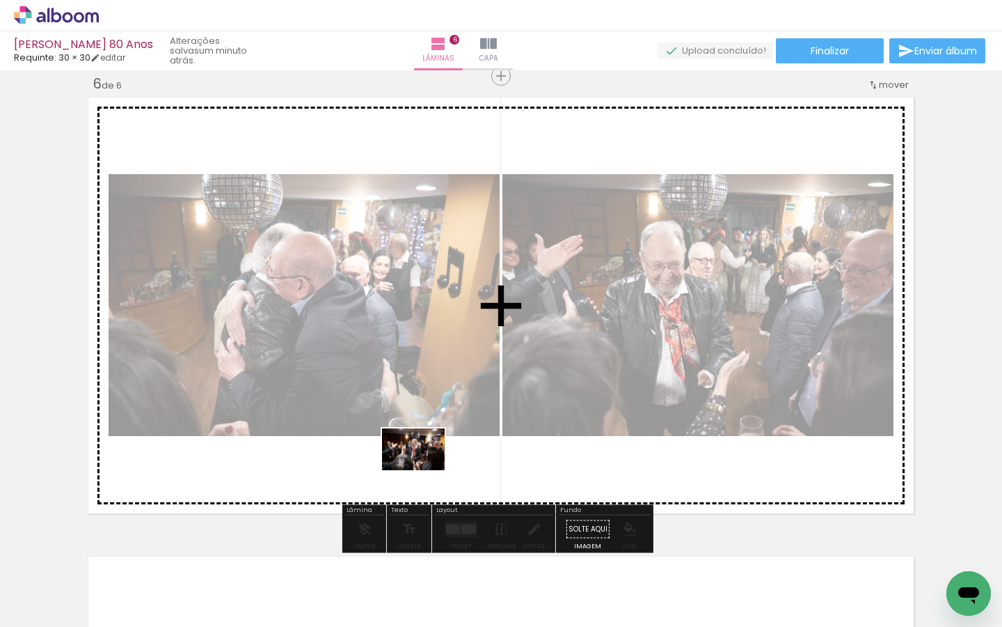
drag, startPoint x: 459, startPoint y: 579, endPoint x: 424, endPoint y: 470, distance: 114.7
click at [424, 470] on quentale-workspace at bounding box center [501, 313] width 1002 height 627
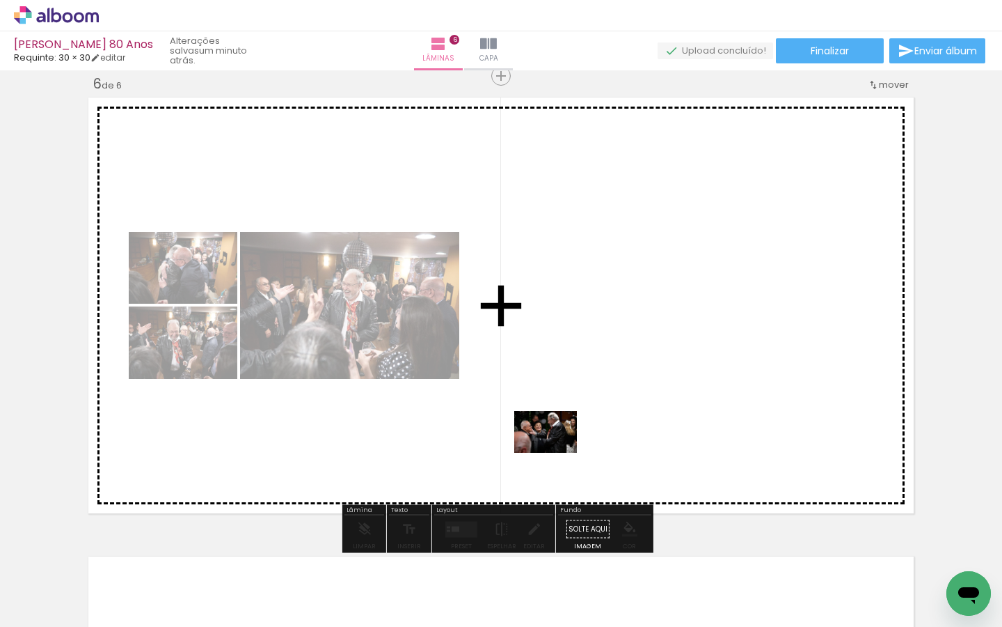
drag, startPoint x: 541, startPoint y: 587, endPoint x: 556, endPoint y: 452, distance: 135.2
click at [556, 452] on quentale-workspace at bounding box center [501, 313] width 1002 height 627
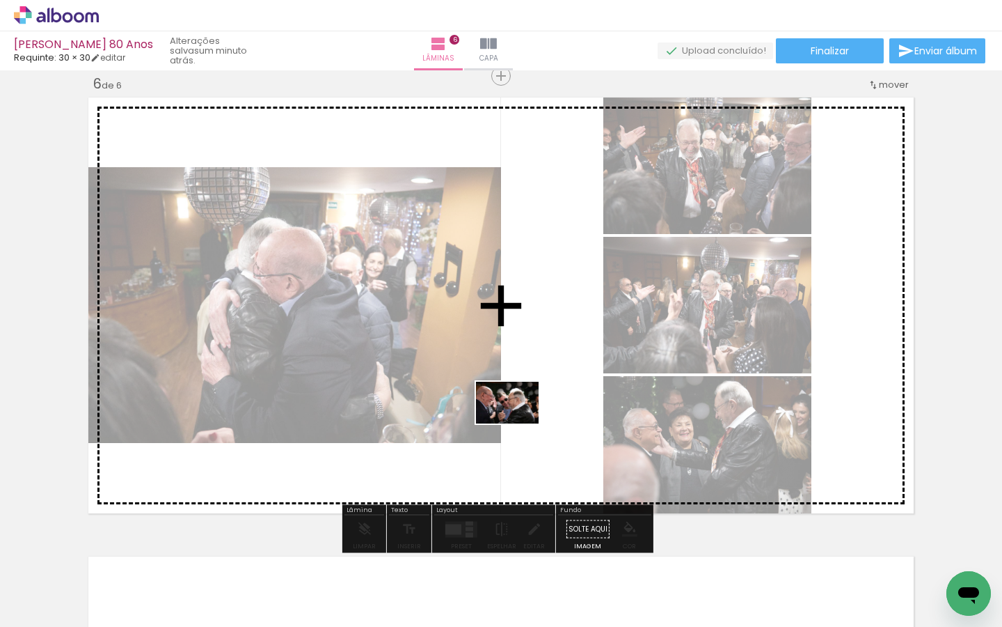
drag, startPoint x: 606, startPoint y: 583, endPoint x: 518, endPoint y: 423, distance: 182.9
click at [518, 423] on quentale-workspace at bounding box center [501, 313] width 1002 height 627
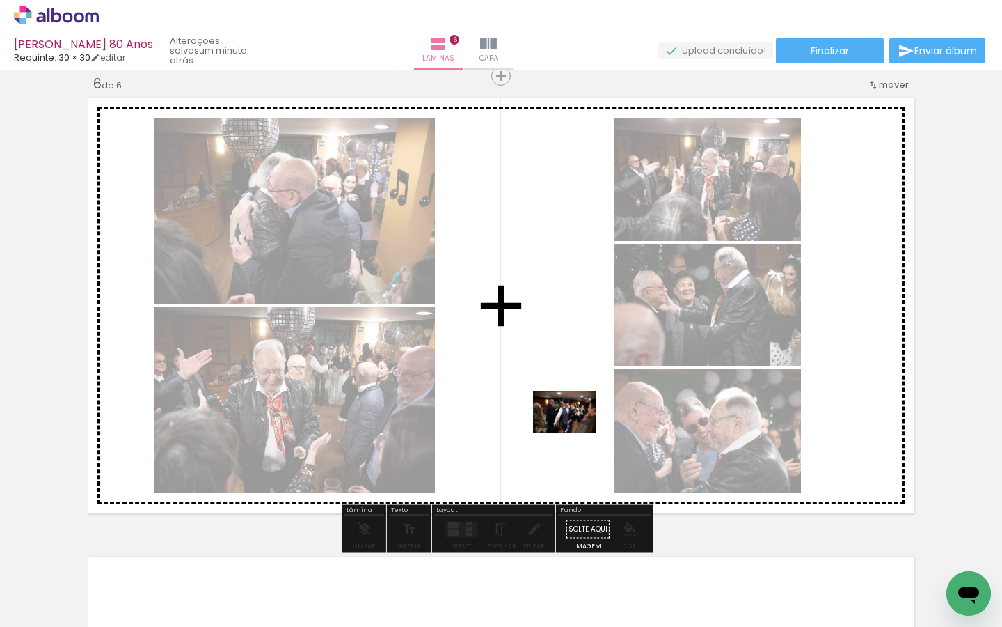
drag, startPoint x: 688, startPoint y: 578, endPoint x: 575, endPoint y: 432, distance: 184.6
click at [575, 432] on quentale-workspace at bounding box center [501, 313] width 1002 height 627
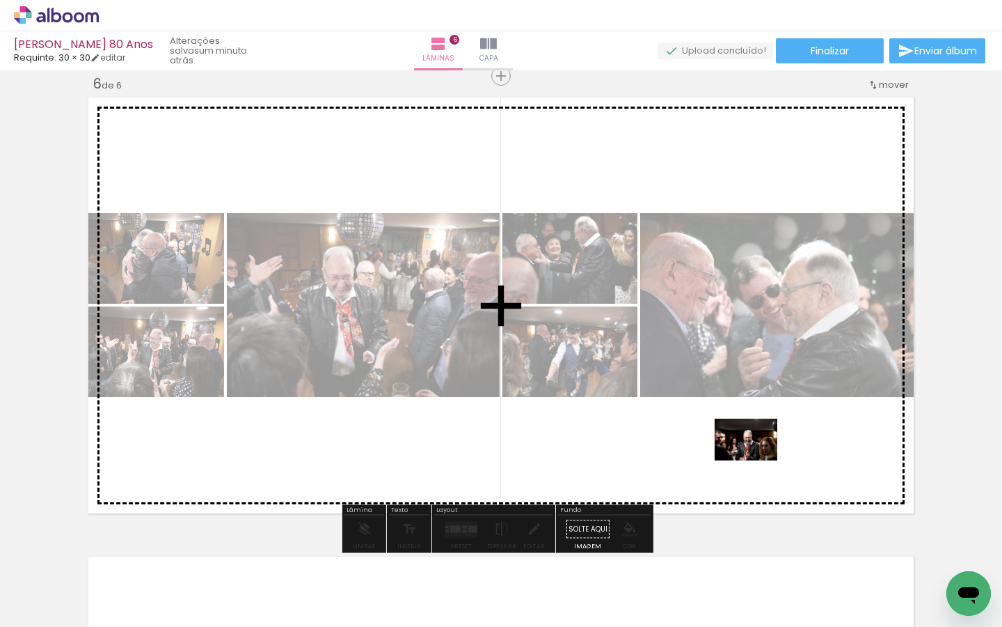
drag, startPoint x: 768, startPoint y: 585, endPoint x: 757, endPoint y: 460, distance: 125.1
click at [757, 460] on quentale-workspace at bounding box center [501, 313] width 1002 height 627
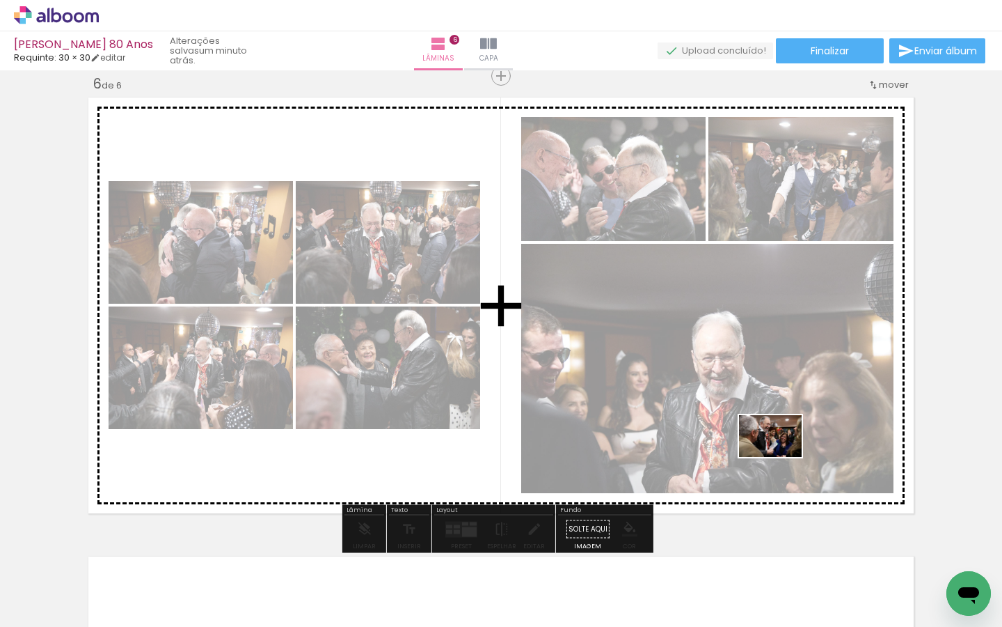
drag, startPoint x: 842, startPoint y: 582, endPoint x: 781, endPoint y: 457, distance: 139.5
click at [781, 457] on quentale-workspace at bounding box center [501, 313] width 1002 height 627
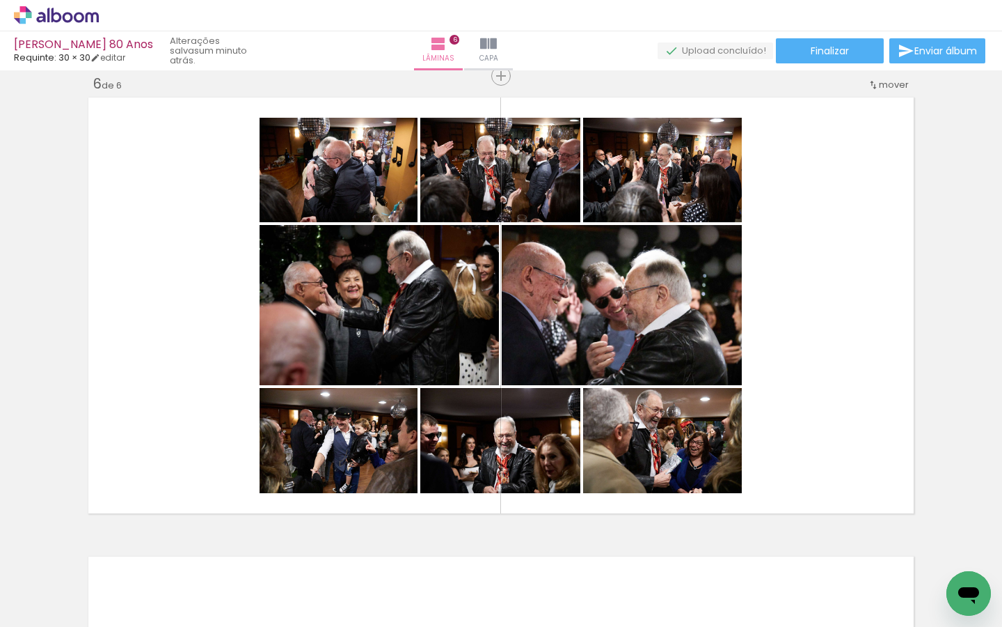
scroll to position [0, 1125]
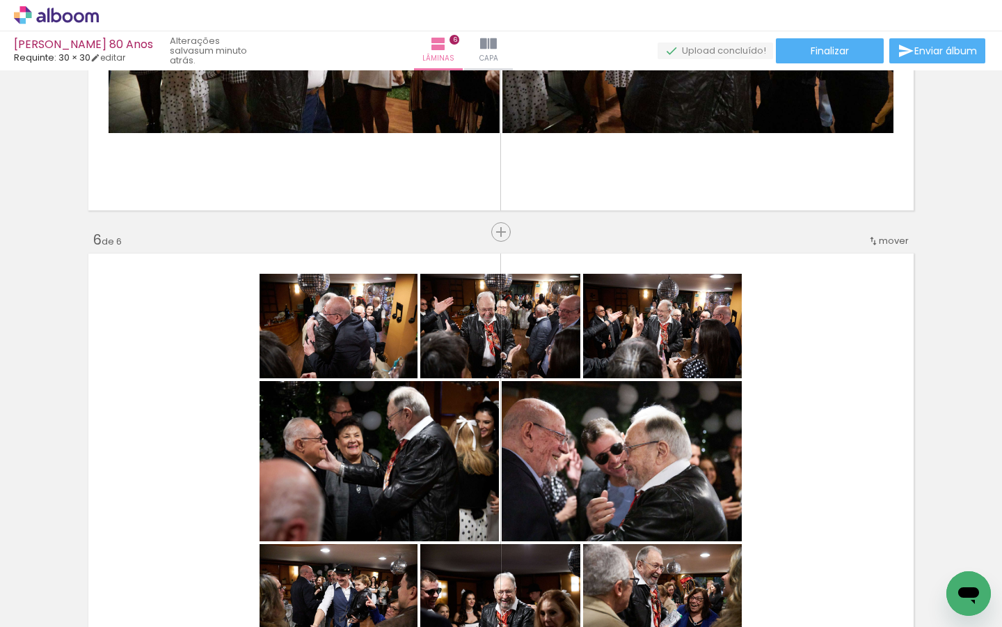
scroll to position [2317, 0]
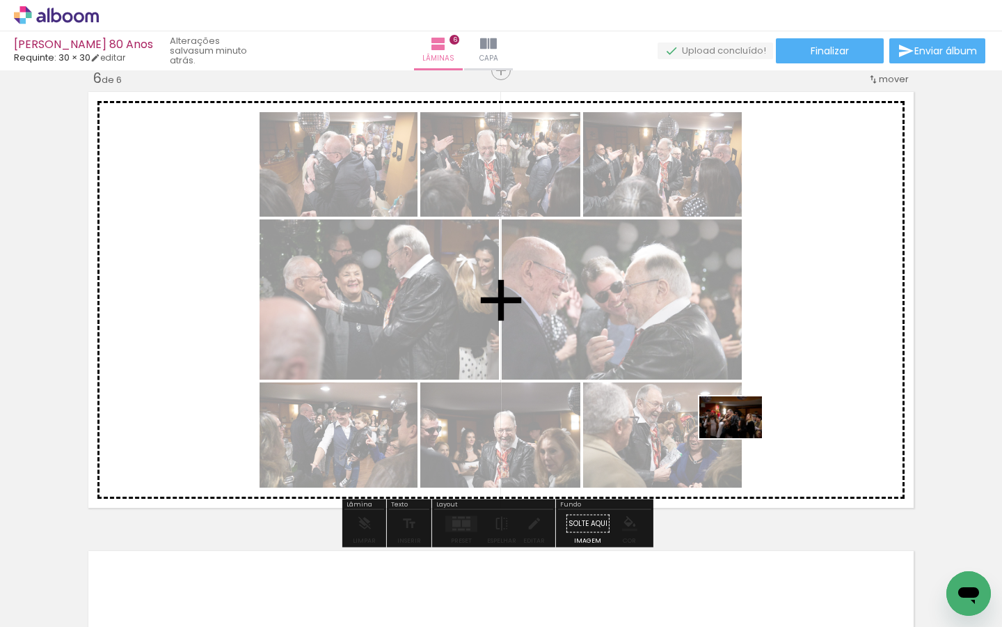
drag, startPoint x: 498, startPoint y: 583, endPoint x: 741, endPoint y: 438, distance: 283.2
click at [741, 438] on quentale-workspace at bounding box center [501, 313] width 1002 height 627
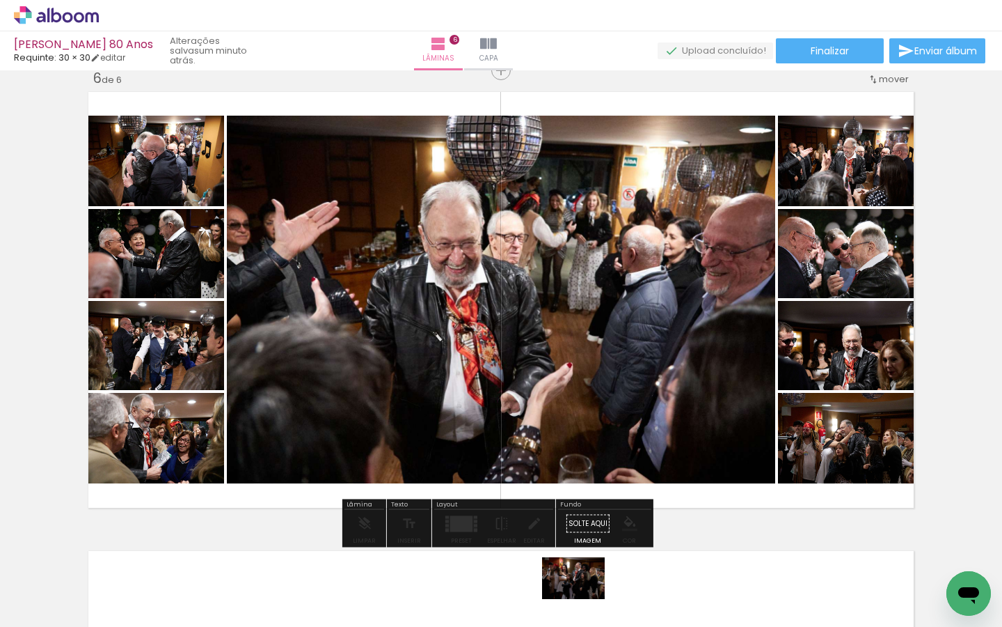
drag, startPoint x: 581, startPoint y: 580, endPoint x: 584, endPoint y: 599, distance: 19.1
click at [584, 599] on div at bounding box center [574, 580] width 69 height 46
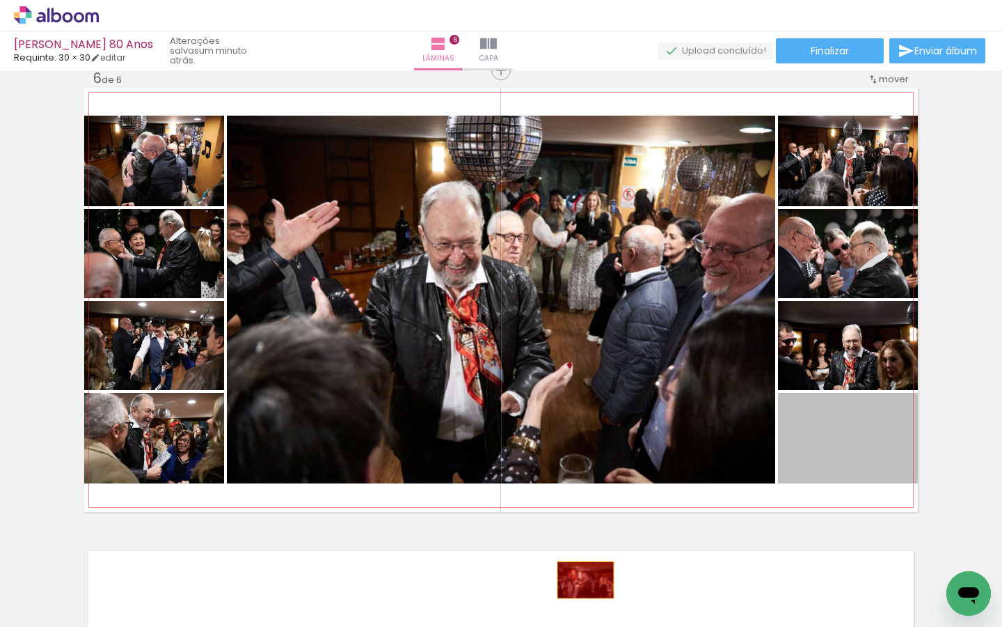
drag, startPoint x: 836, startPoint y: 446, endPoint x: 581, endPoint y: 579, distance: 288.0
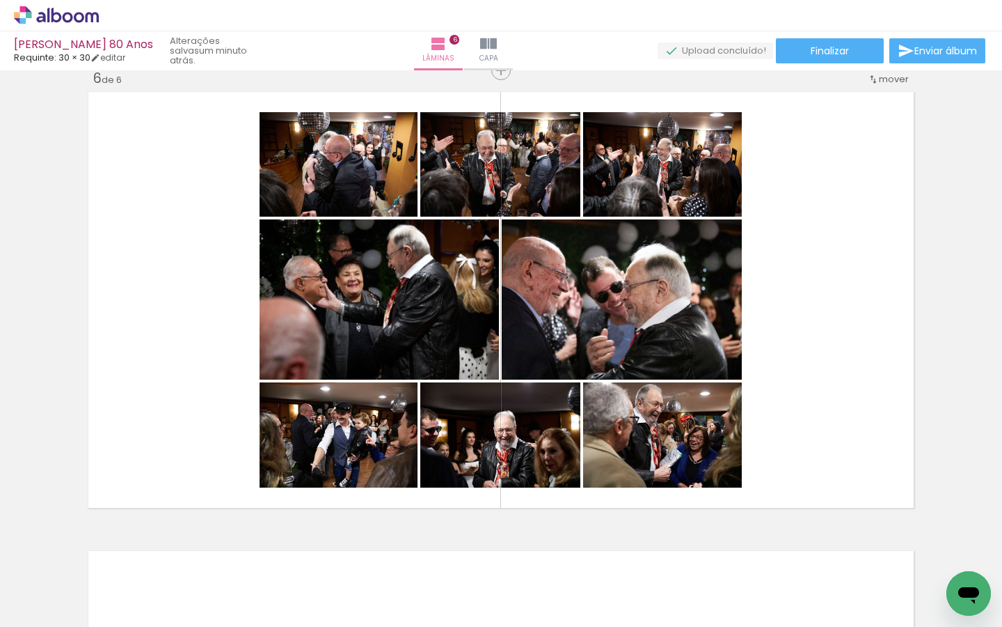
scroll to position [0, 1078]
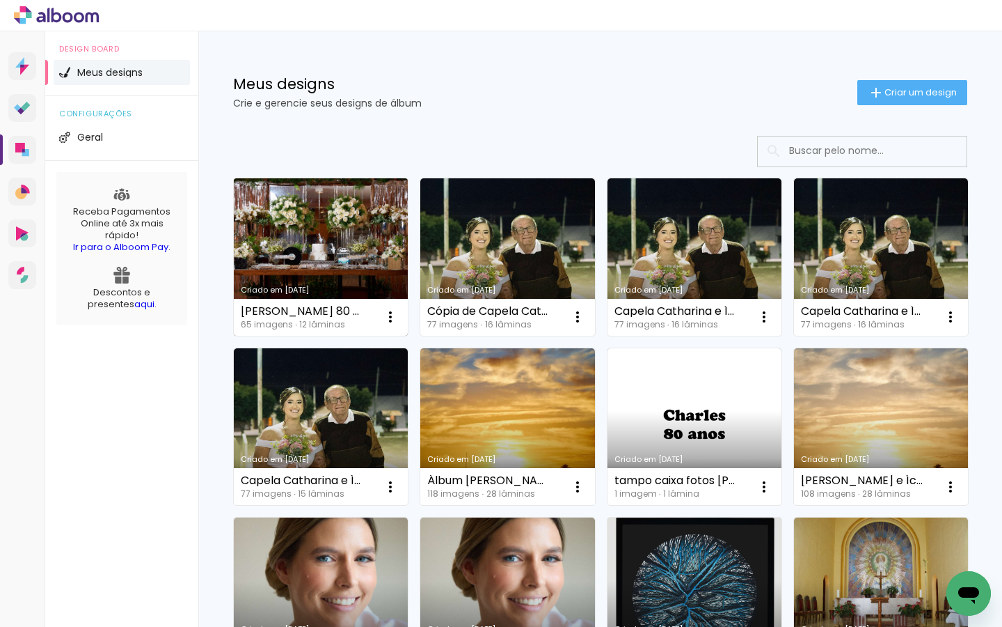
click at [268, 263] on link "Criado em [DATE]" at bounding box center [321, 256] width 174 height 157
click at [300, 245] on link "Criado em [DATE]" at bounding box center [321, 256] width 174 height 157
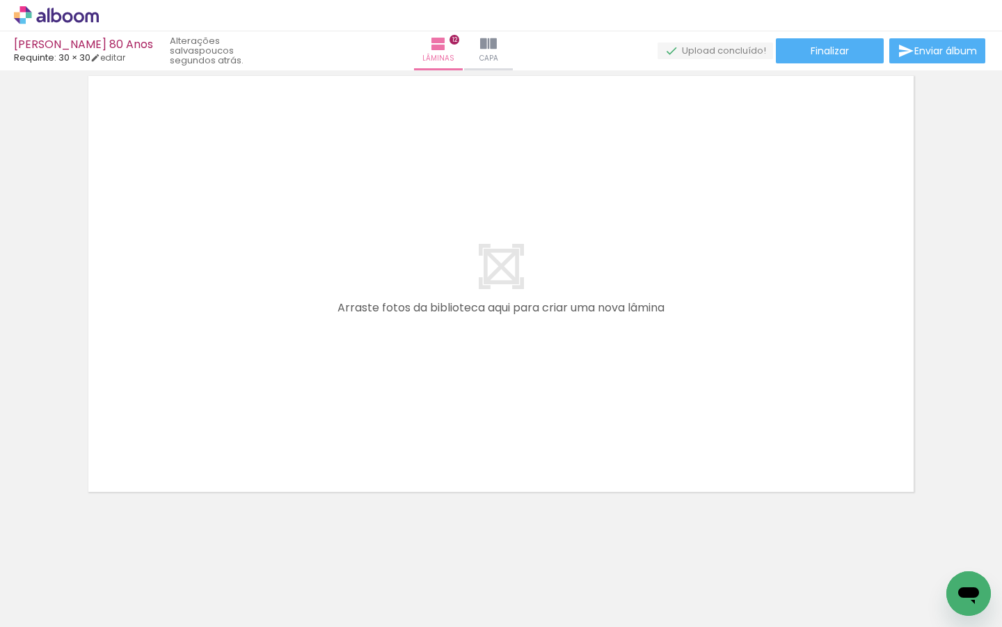
scroll to position [0, 2361]
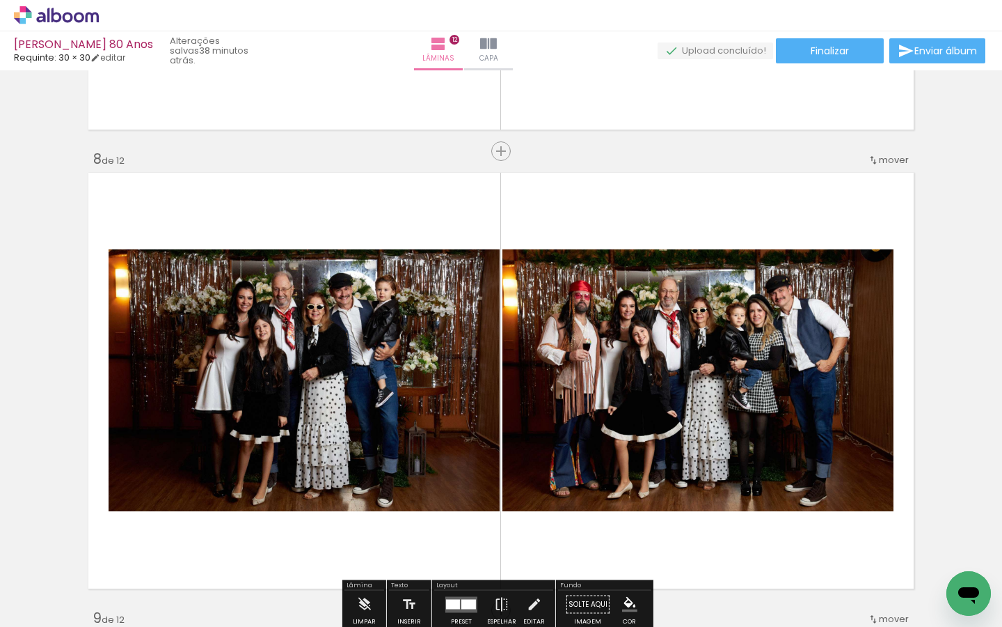
scroll to position [3157, 0]
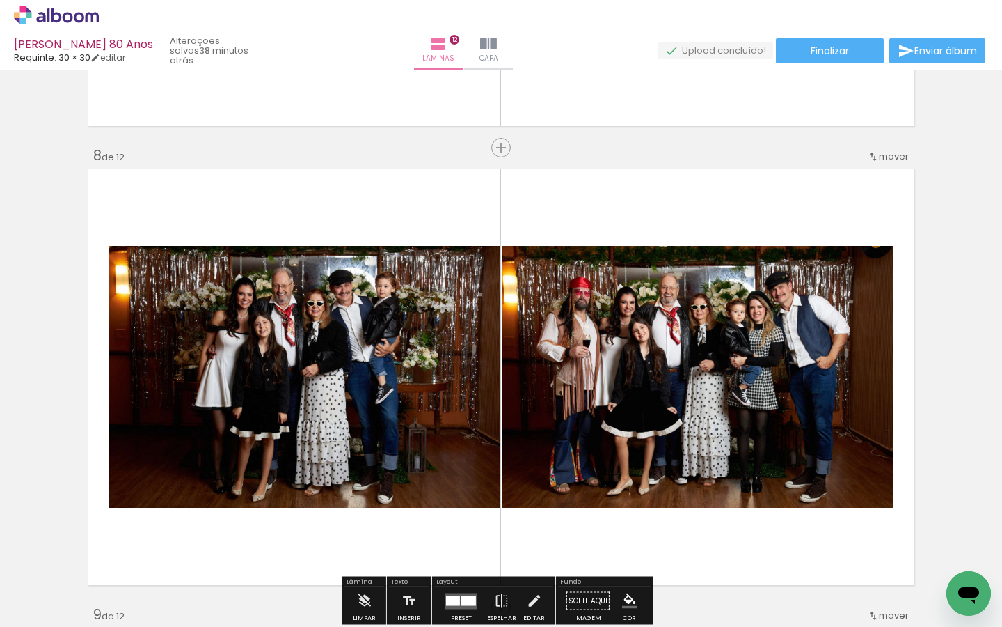
click at [370, 383] on quentale-photo at bounding box center [304, 377] width 391 height 262
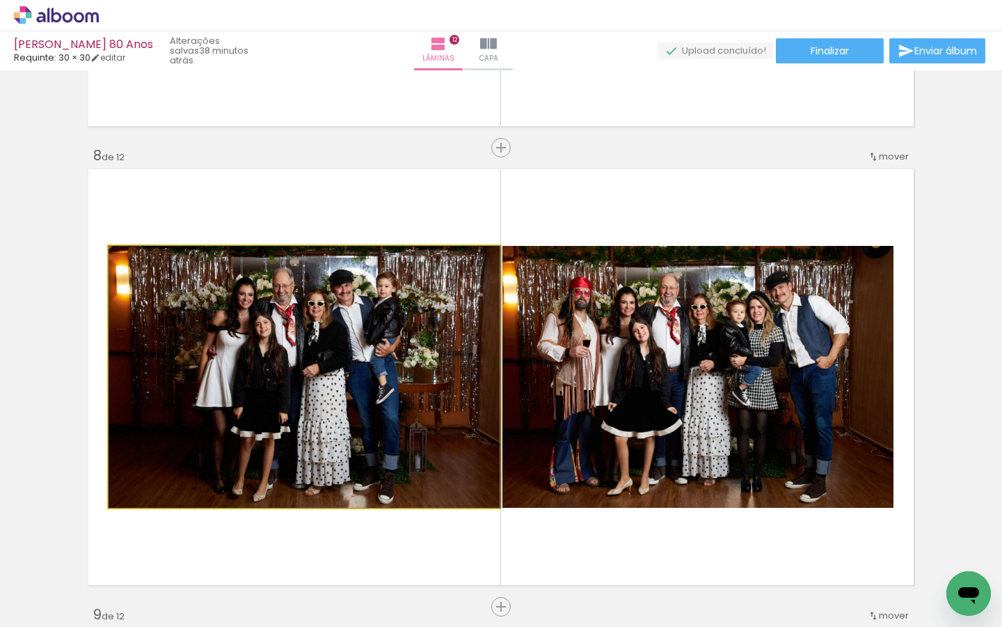
drag, startPoint x: 370, startPoint y: 383, endPoint x: 372, endPoint y: 365, distance: 18.2
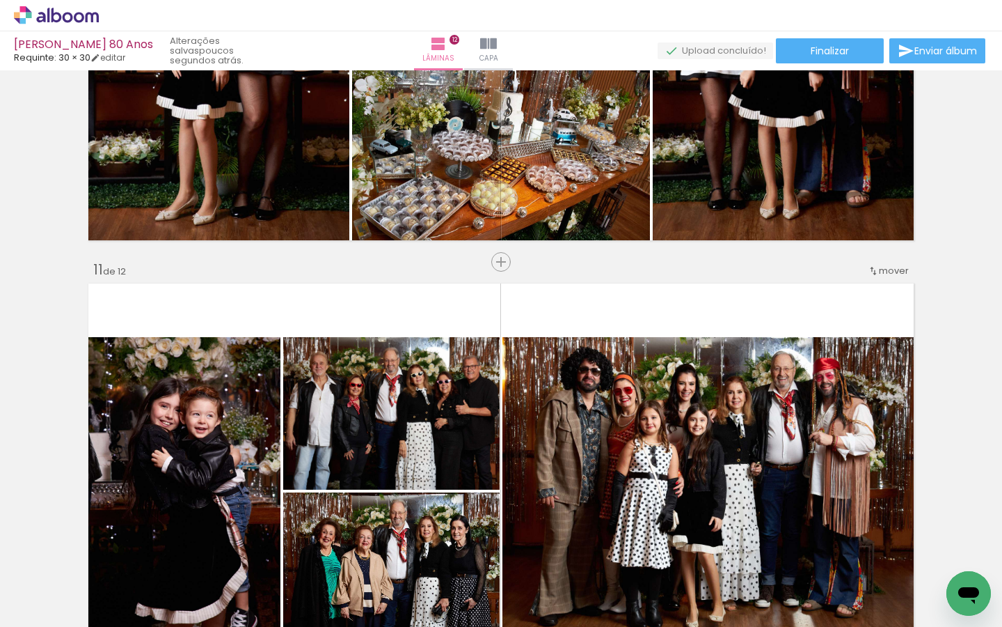
scroll to position [4410, 0]
